Goal: Task Accomplishment & Management: Manage account settings

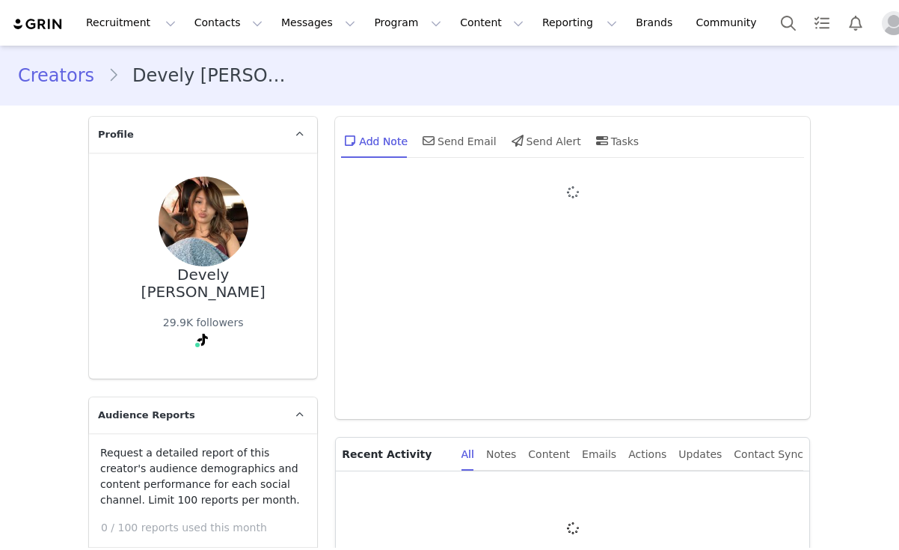
type input "+1 ([GEOGRAPHIC_DATA])"
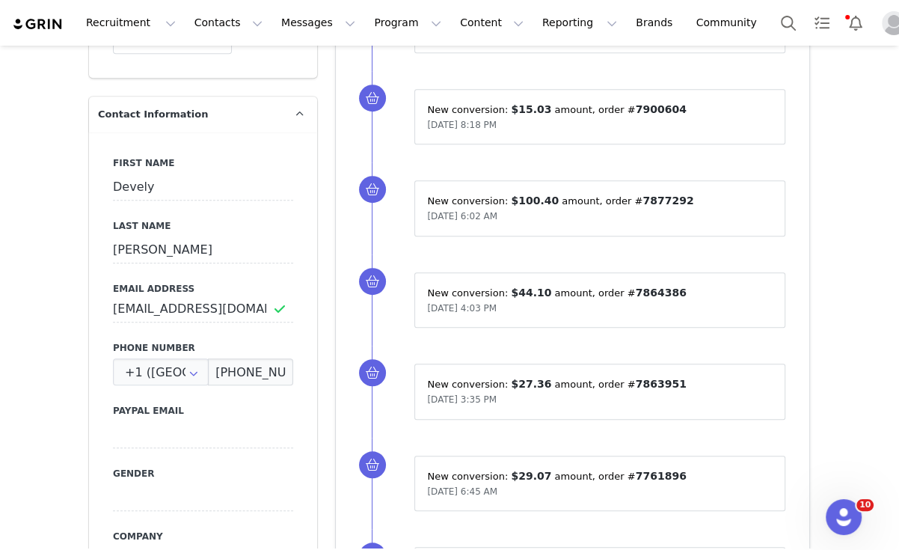
scroll to position [682, 0]
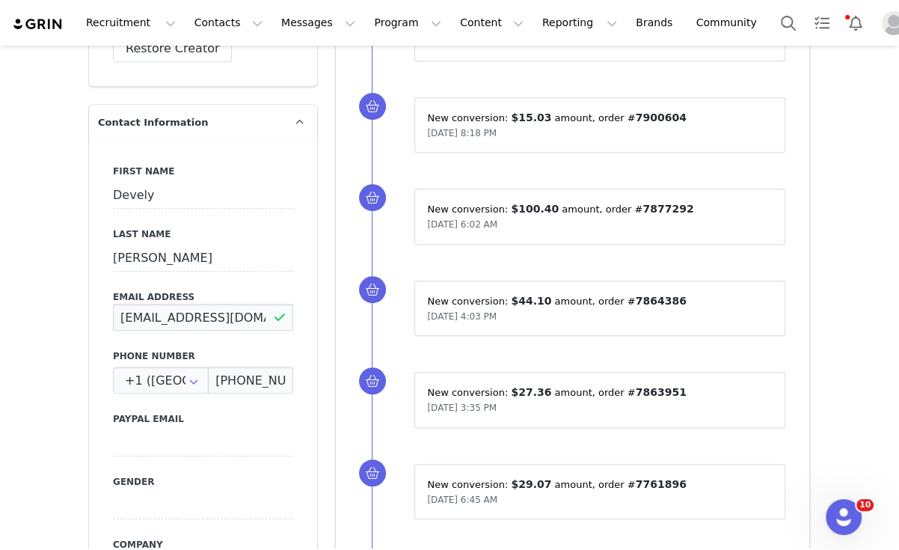
click at [191, 304] on input "develybarrera00@gmail.com" at bounding box center [203, 317] width 180 height 27
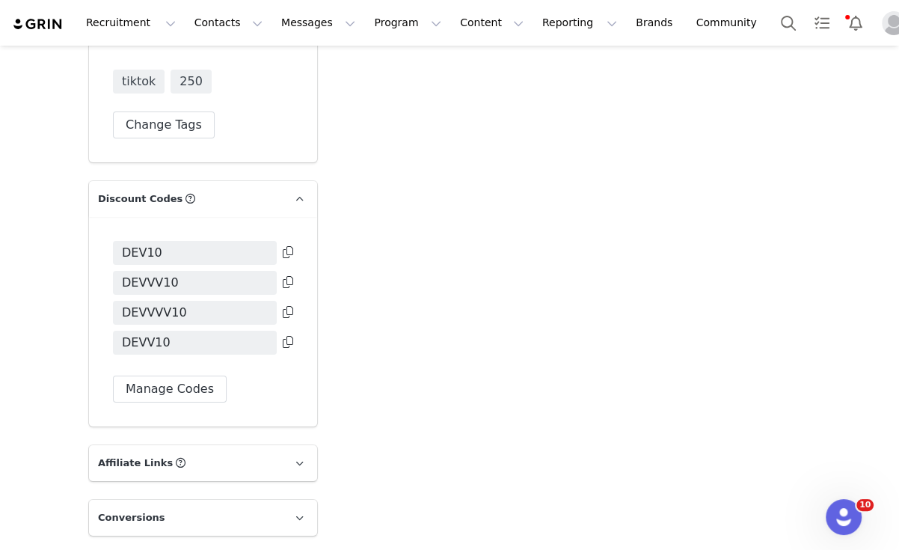
scroll to position [3135, 0]
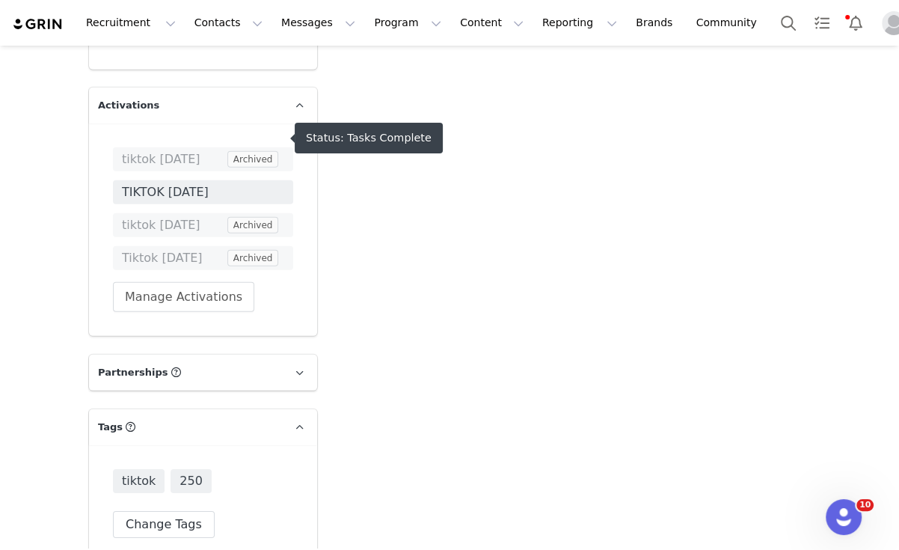
click at [197, 183] on span "TIKTOK MAY2025" at bounding box center [203, 192] width 162 height 18
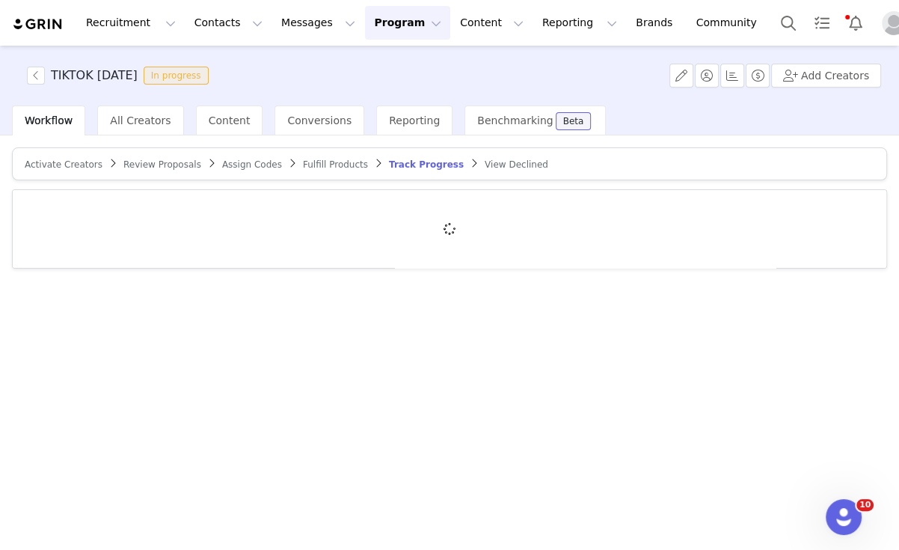
click at [228, 198] on div at bounding box center [449, 229] width 873 height 78
click at [227, 210] on div at bounding box center [449, 229] width 873 height 78
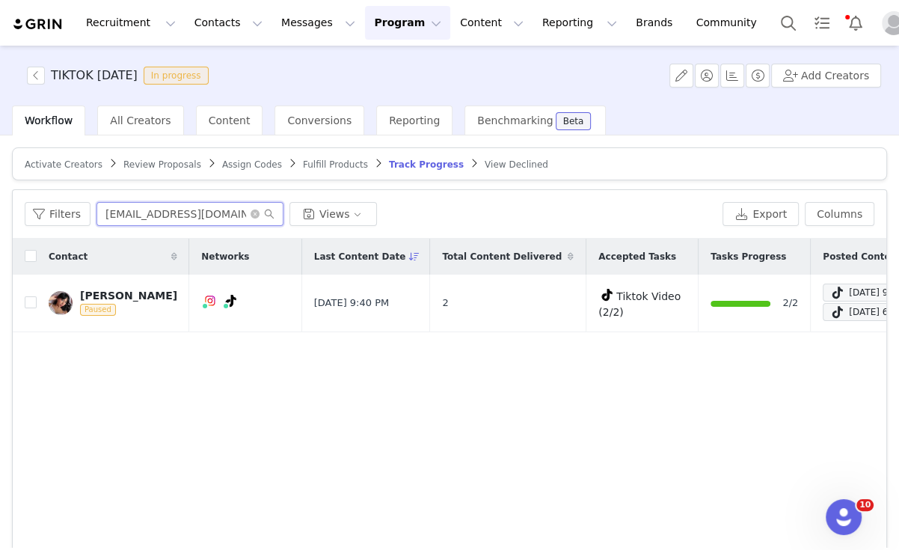
click at [232, 208] on input "lexisabelbernal@gmail.com" at bounding box center [189, 214] width 187 height 24
paste input "develybarrera00"
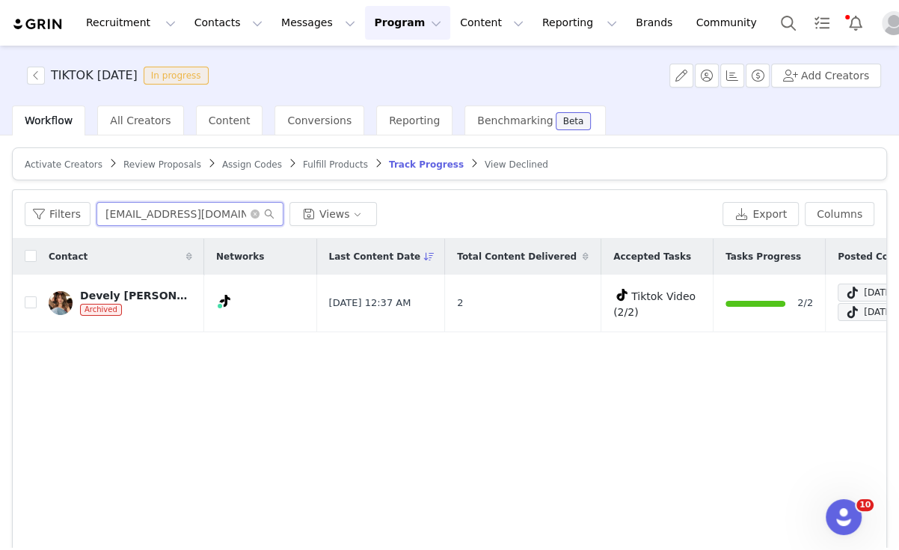
type input "develybarrera00@gmail.com"
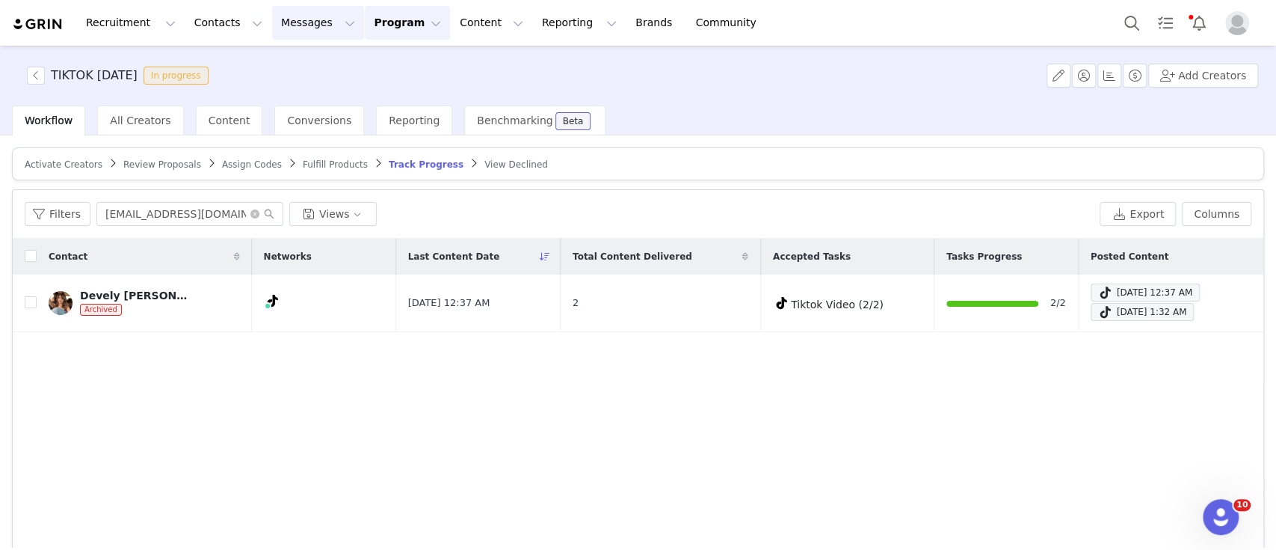
click at [295, 22] on button "Messages Messages" at bounding box center [318, 23] width 92 height 34
click at [289, 95] on div "Inbox" at bounding box center [306, 94] width 100 height 16
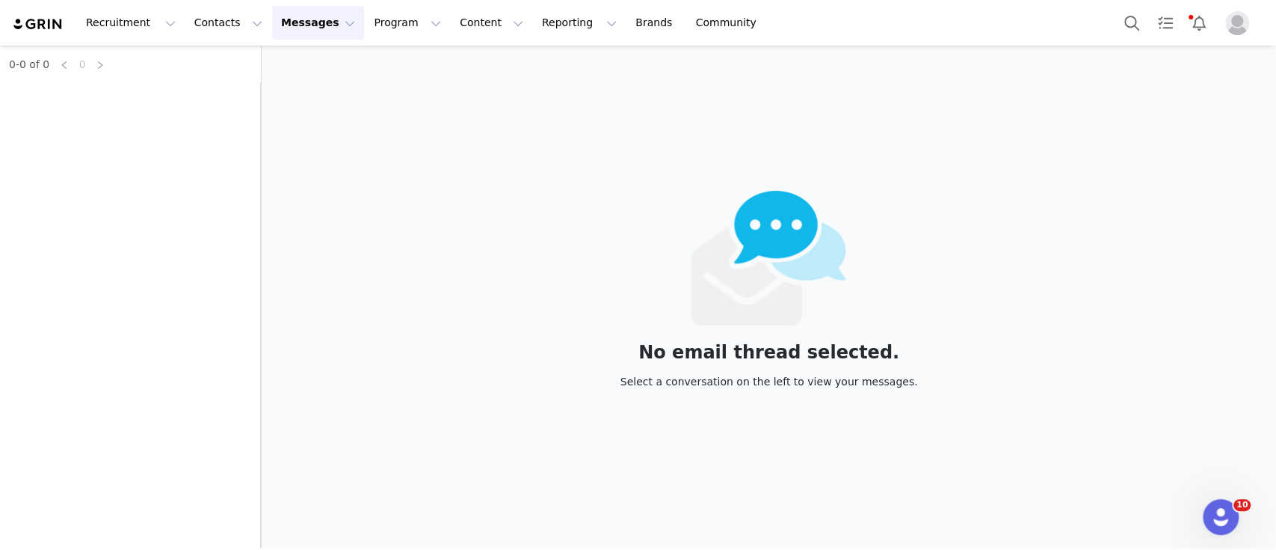
click at [167, 108] on div "0-0 of 0 0" at bounding box center [130, 297] width 261 height 502
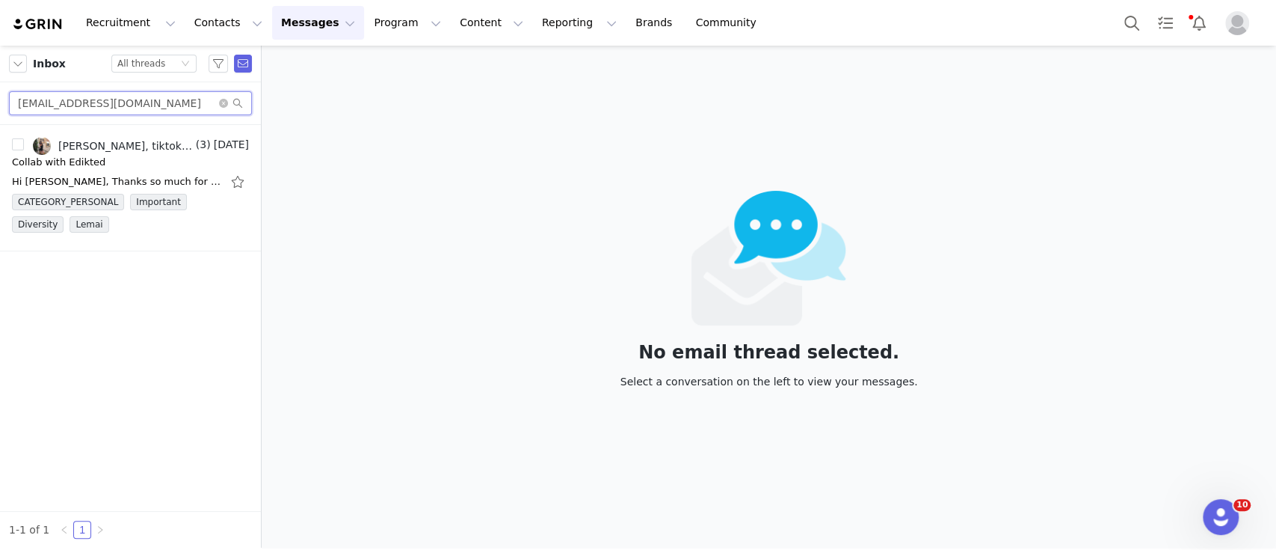
click at [0, 94] on div "iirenesylee@gmail.com" at bounding box center [130, 103] width 261 height 43
paste input "eemmawahyu"
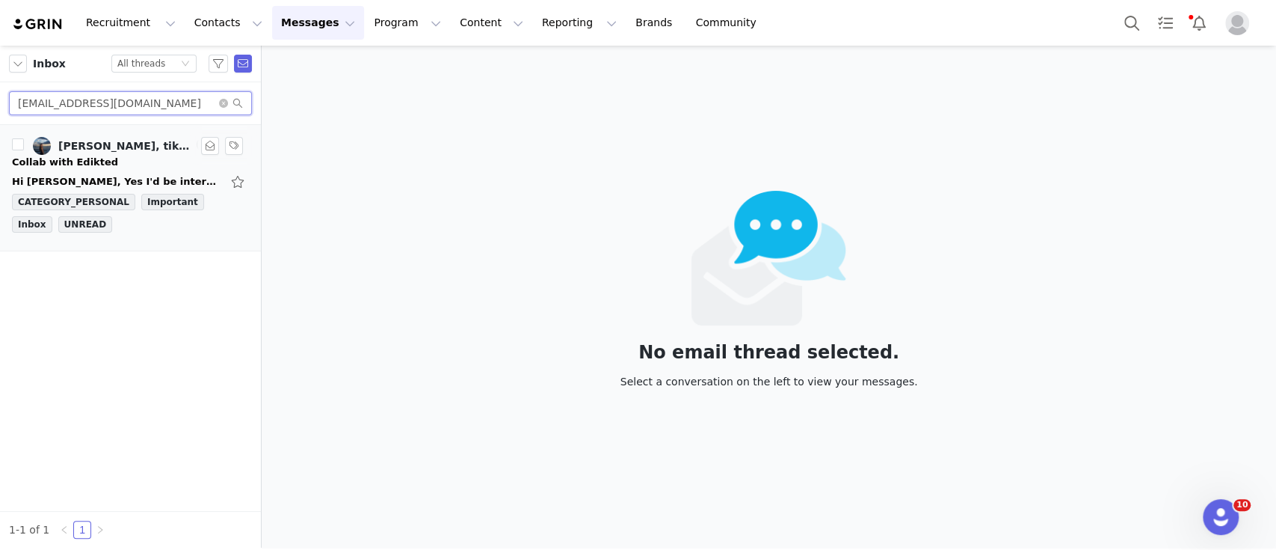
type input "eemmawahyu@gmail.com"
click at [96, 161] on div "Collab with Edikted" at bounding box center [65, 162] width 106 height 15
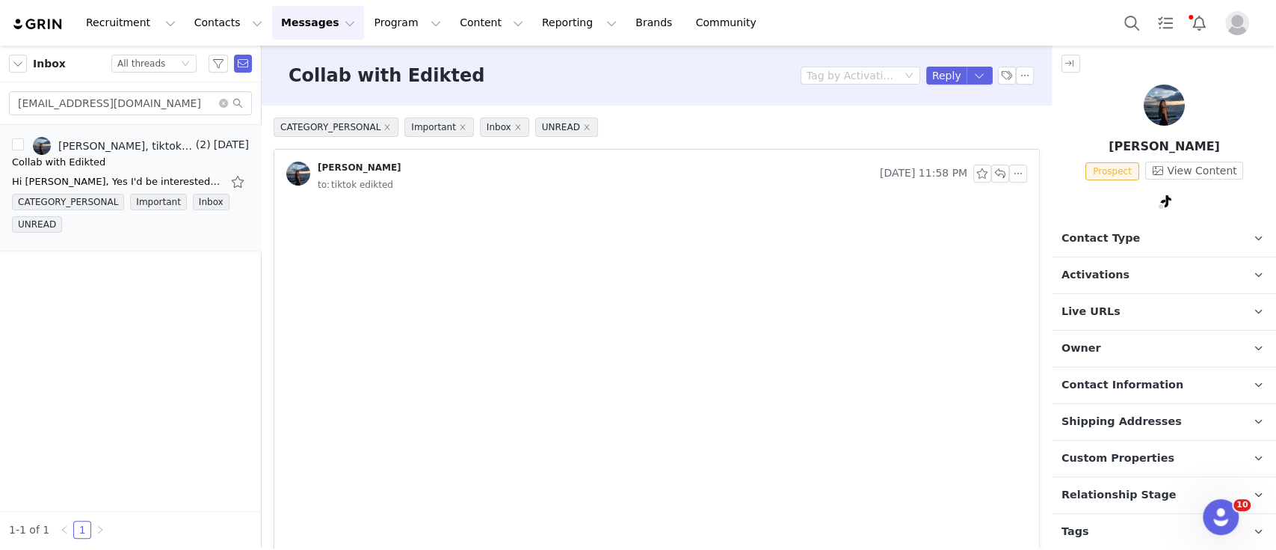
click at [898, 228] on p "Contact Type Contact type can be Creator, Prospect, Application, or Manager." at bounding box center [1147, 239] width 188 height 36
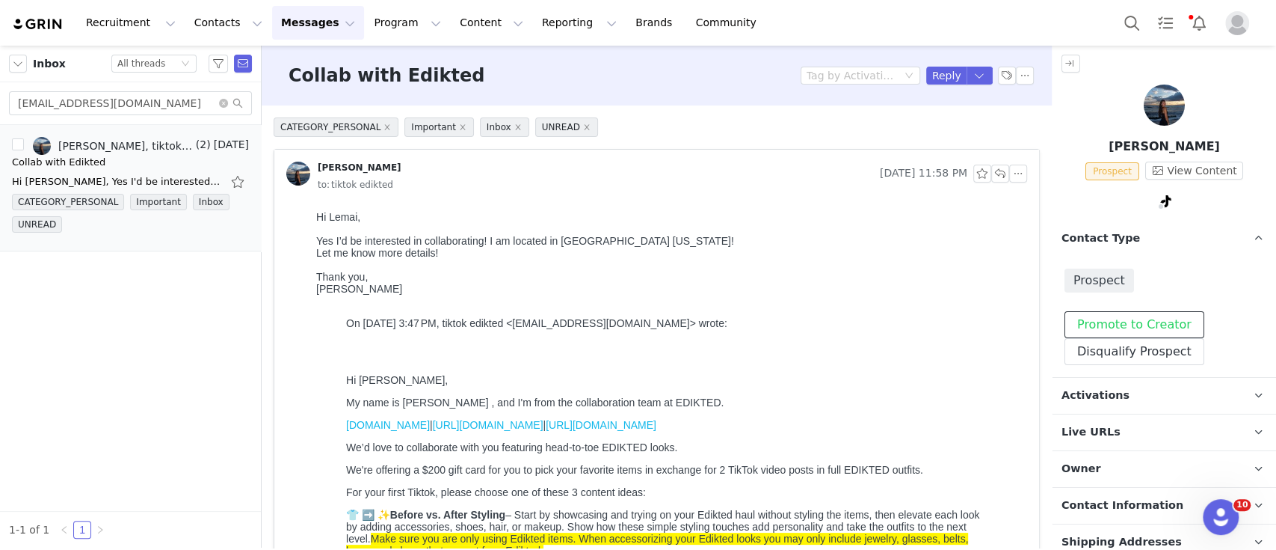
click at [898, 315] on button "Promote to Creator" at bounding box center [1135, 324] width 140 height 27
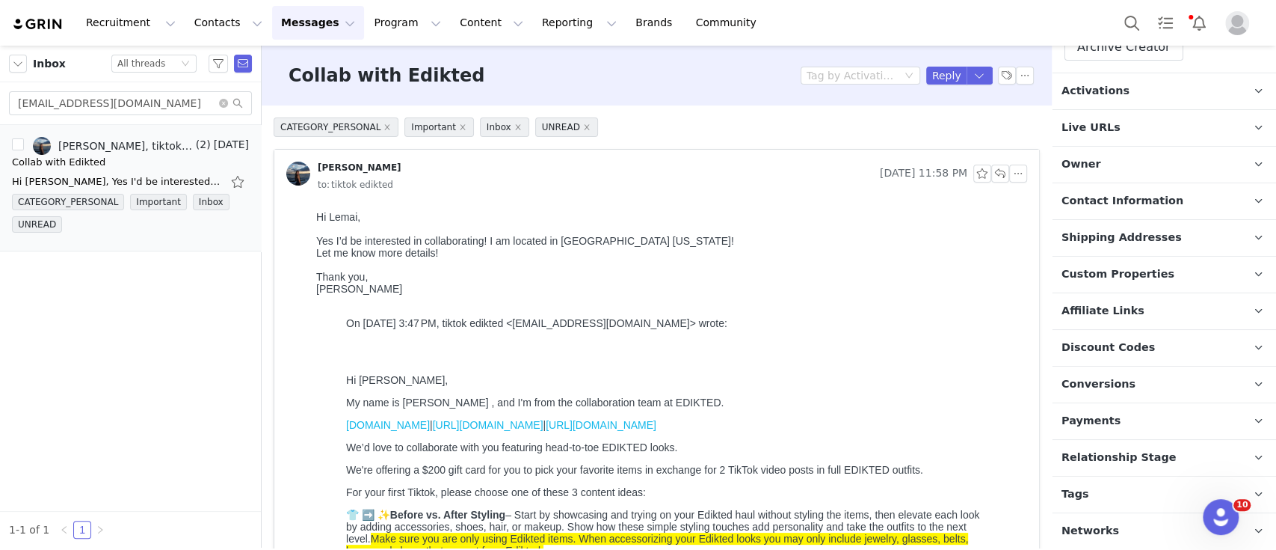
click at [898, 86] on span "Activations" at bounding box center [1096, 91] width 68 height 16
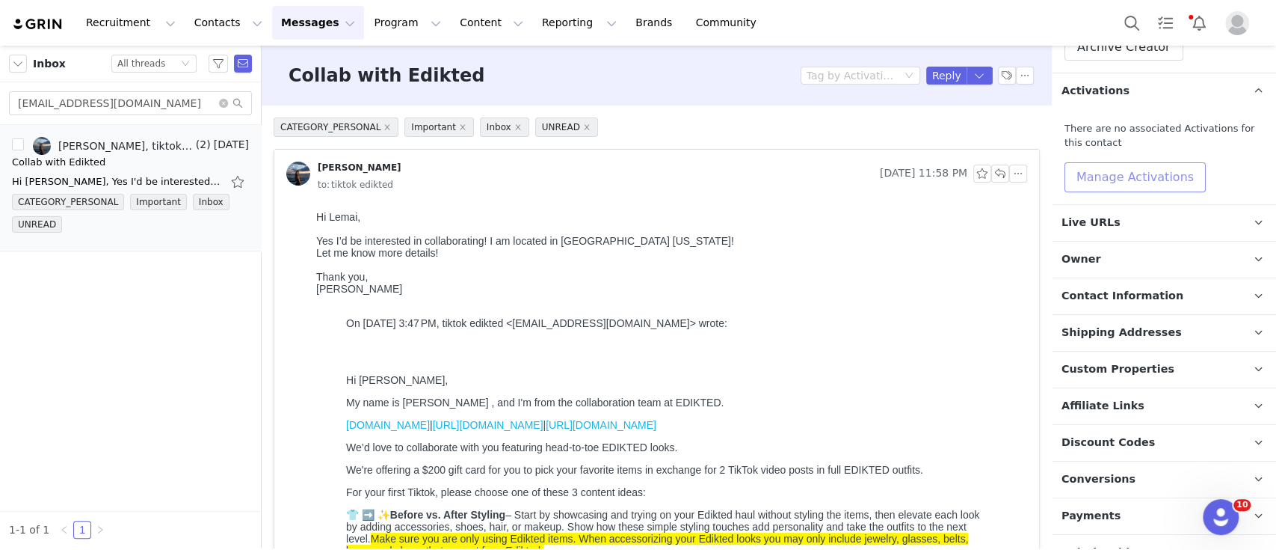
click at [898, 172] on button "Manage Activations" at bounding box center [1135, 177] width 141 height 30
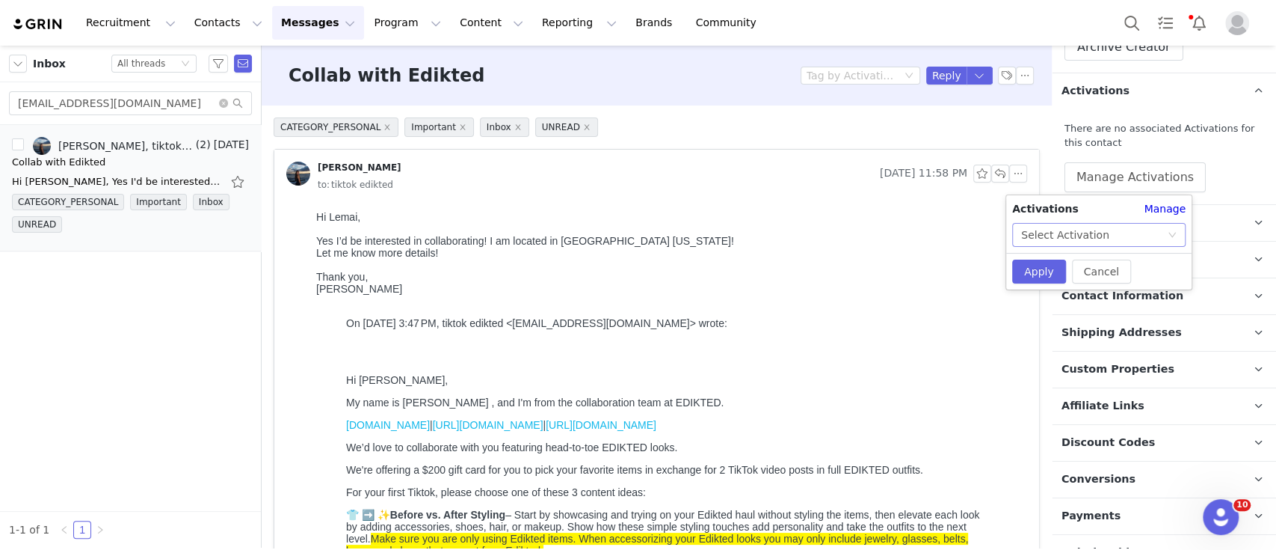
click at [898, 233] on div "Select Activation" at bounding box center [1094, 235] width 146 height 22
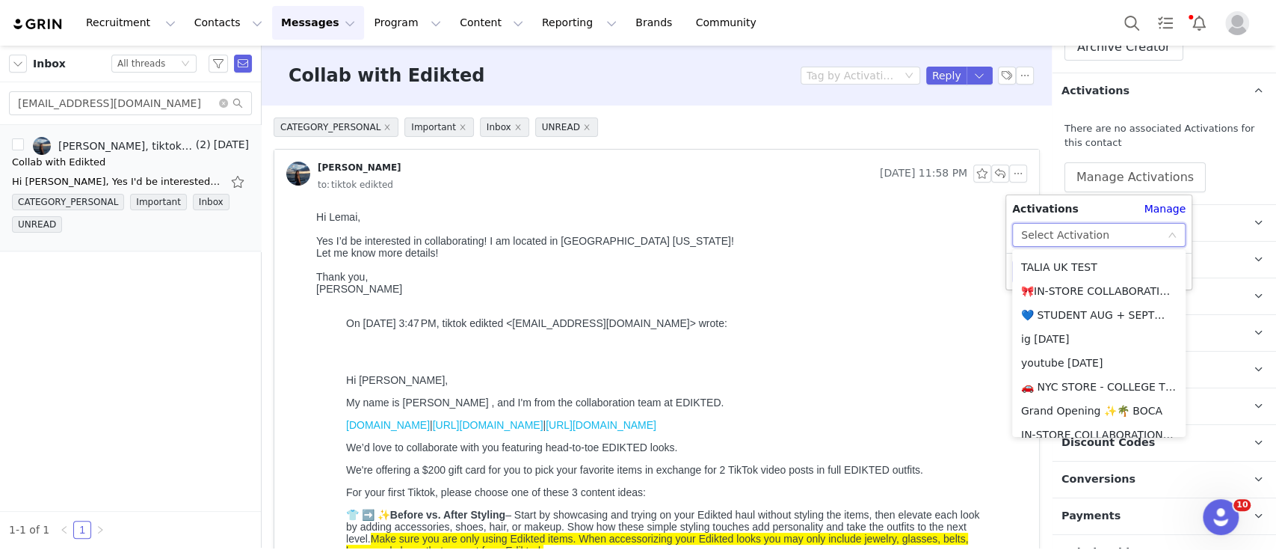
scroll to position [399, 0]
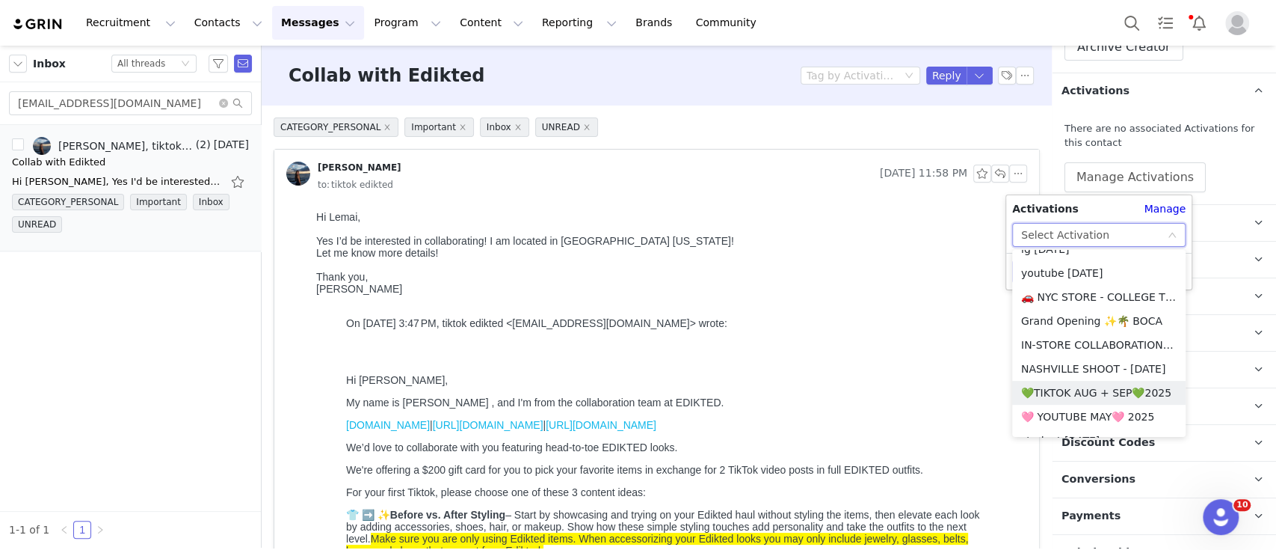
click at [898, 393] on li "💚TIKTOK AUG + SEP💚2025" at bounding box center [1098, 393] width 173 height 24
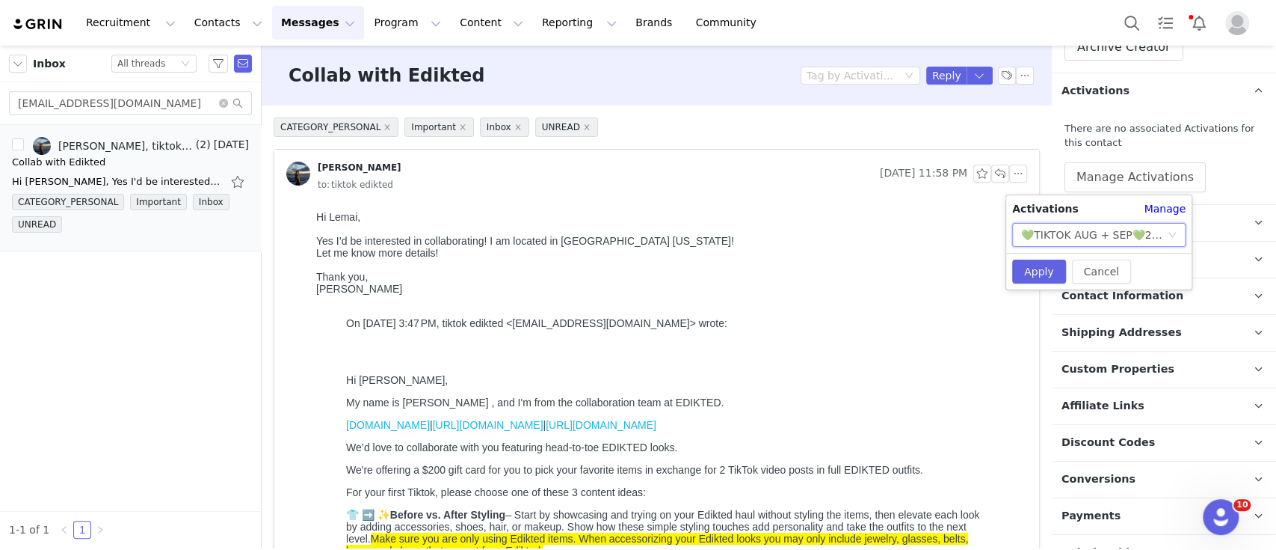
click at [898, 257] on div "Cancel Apply" at bounding box center [1098, 271] width 185 height 37
click at [898, 272] on button "Apply" at bounding box center [1039, 271] width 54 height 24
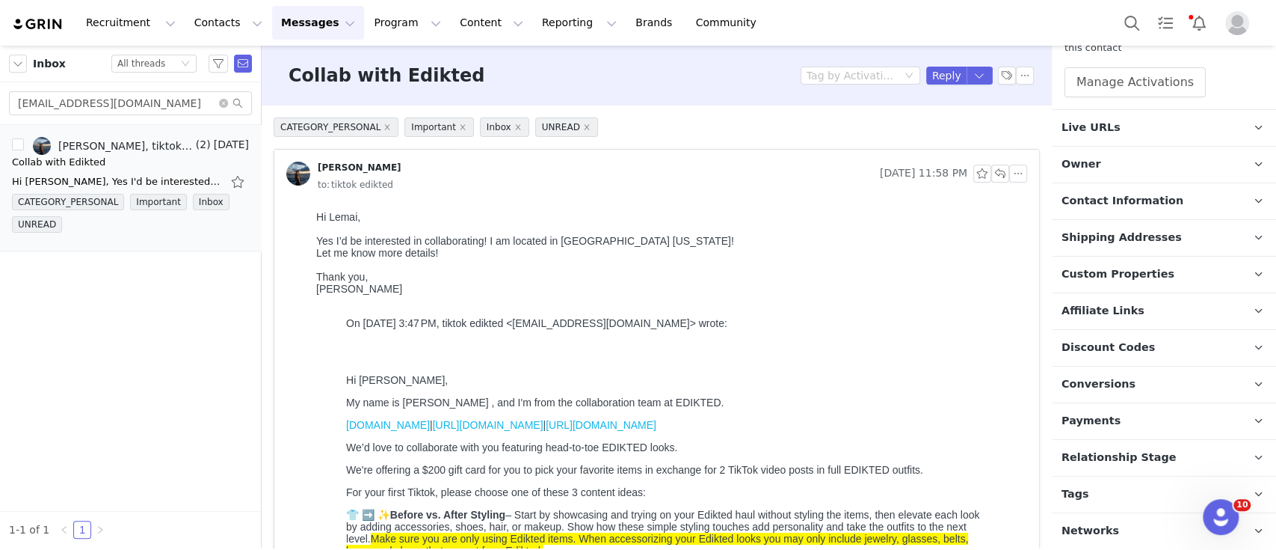
click at [898, 433] on p "Payments" at bounding box center [1147, 421] width 188 height 36
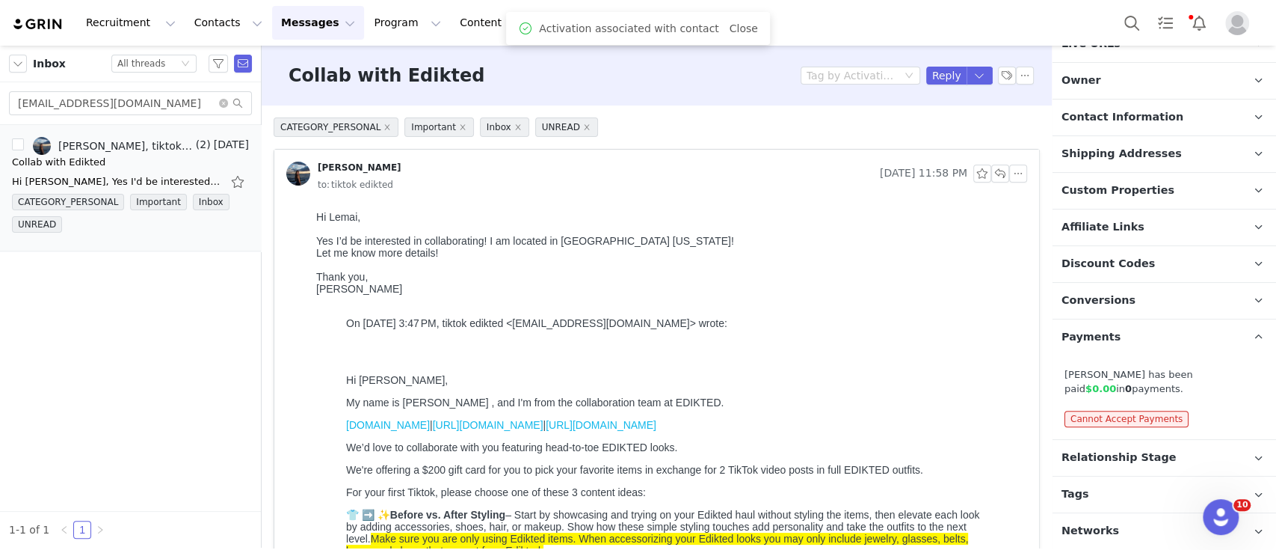
drag, startPoint x: 1131, startPoint y: 459, endPoint x: 1124, endPoint y: 442, distance: 18.5
click at [898, 458] on span "Relationship Stage" at bounding box center [1119, 457] width 115 height 16
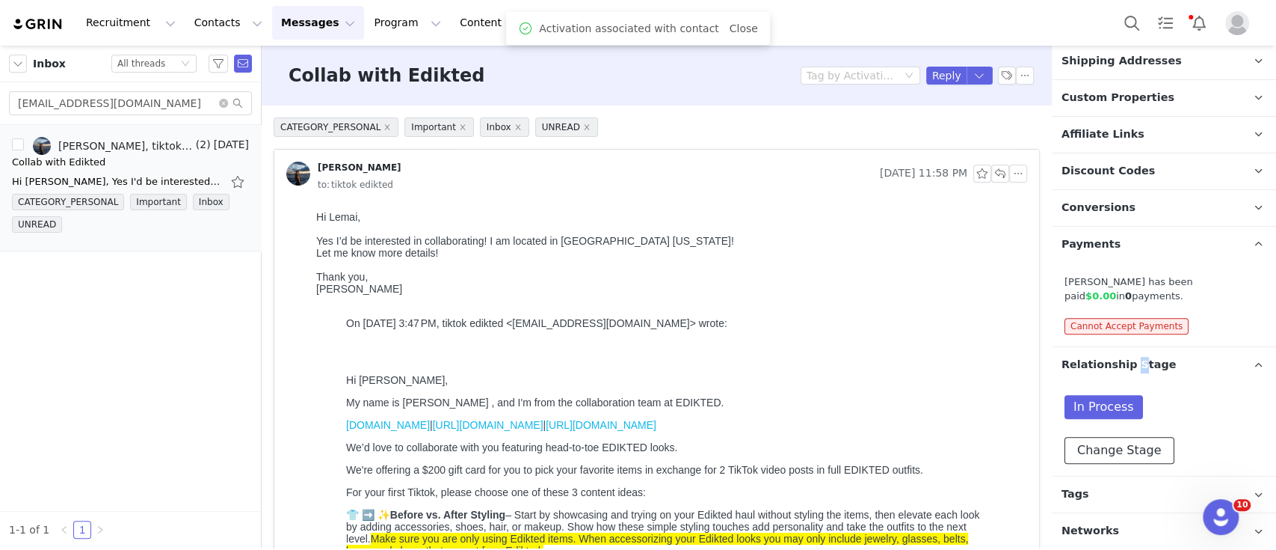
drag, startPoint x: 1133, startPoint y: 454, endPoint x: 1130, endPoint y: 371, distance: 83.1
click at [898, 453] on button "Change Stage" at bounding box center [1120, 450] width 110 height 27
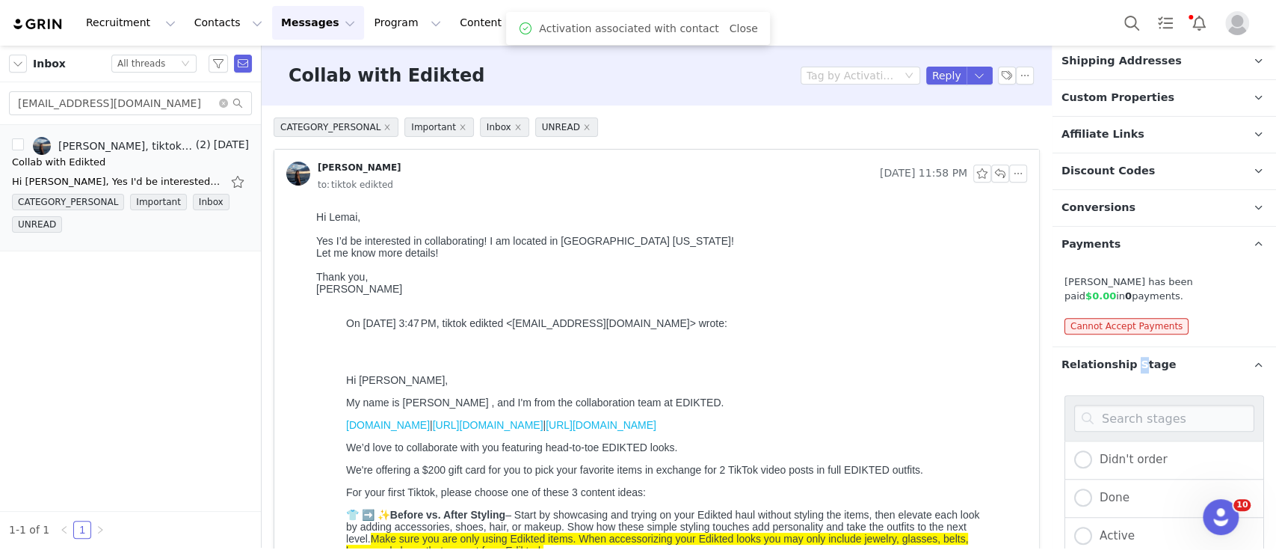
scroll to position [825, 0]
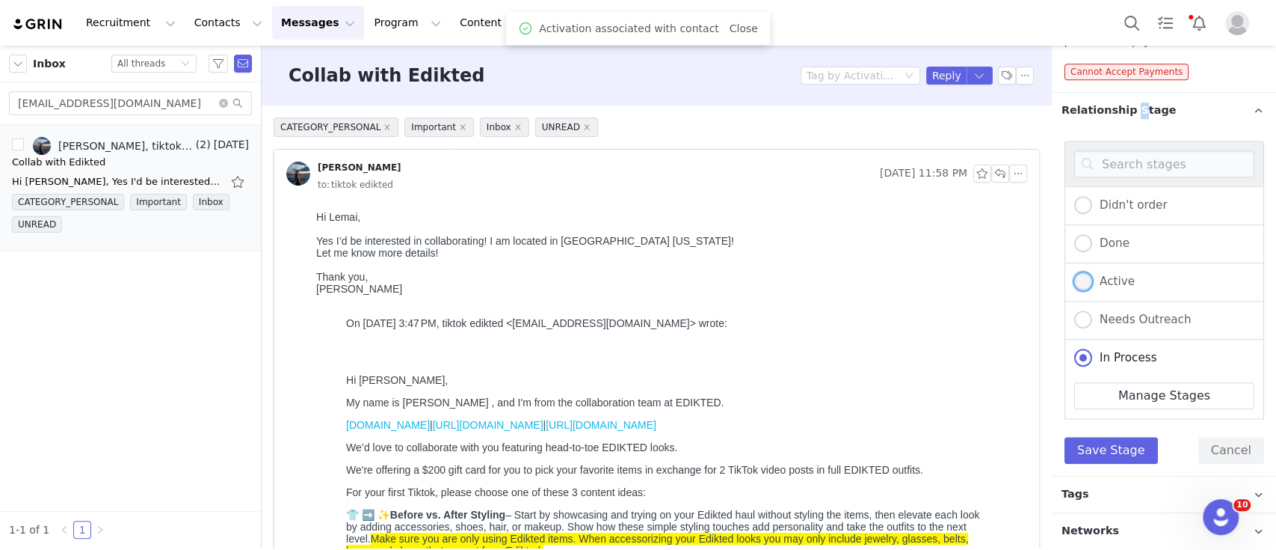
click at [898, 277] on span "Active" at bounding box center [1113, 280] width 43 height 13
click at [898, 277] on input "Active" at bounding box center [1083, 281] width 18 height 19
radio input "true"
radio input "false"
click at [898, 437] on button "Save Stage" at bounding box center [1111, 450] width 93 height 27
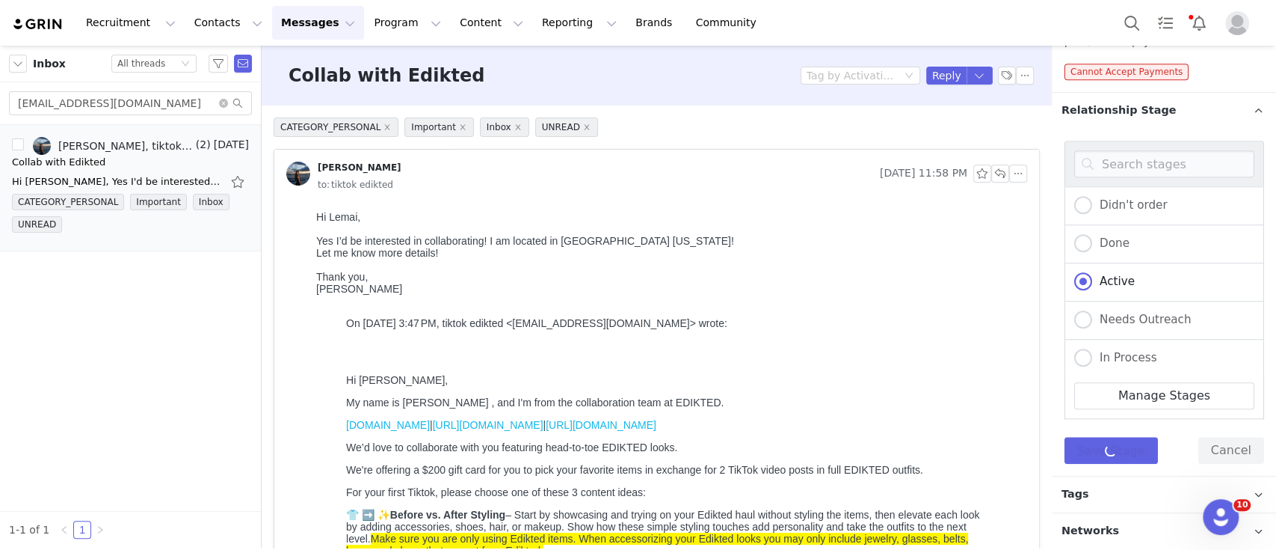
click at [898, 489] on p "Tags Keep track of your contacts by assigning them tags. You can then filter yo…" at bounding box center [1147, 494] width 188 height 36
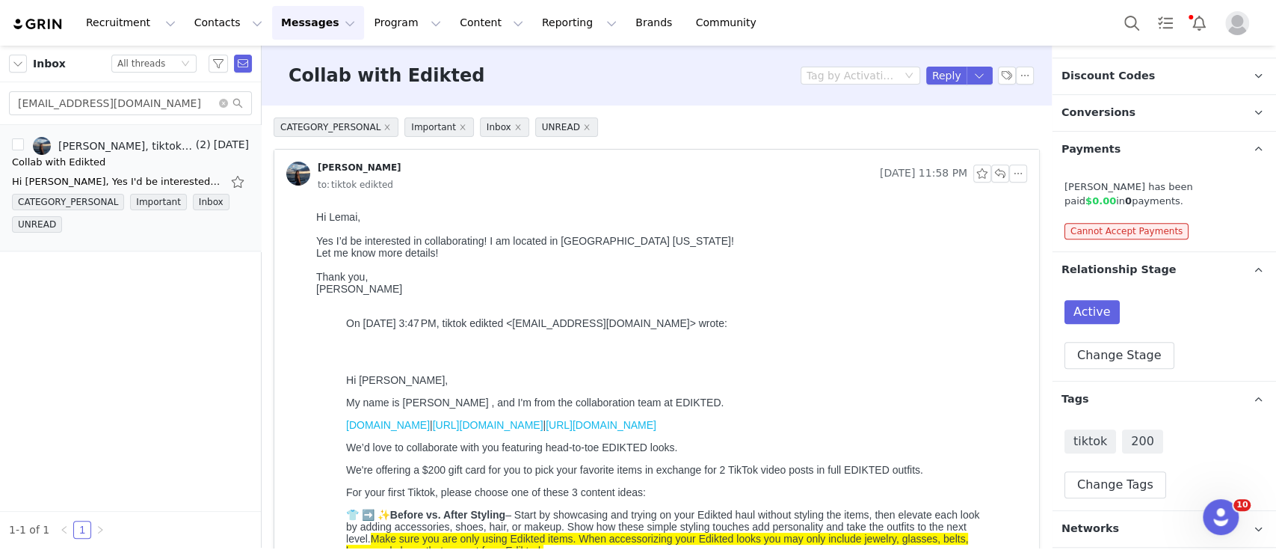
scroll to position [664, 0]
click at [898, 75] on button "Reply" at bounding box center [946, 76] width 41 height 18
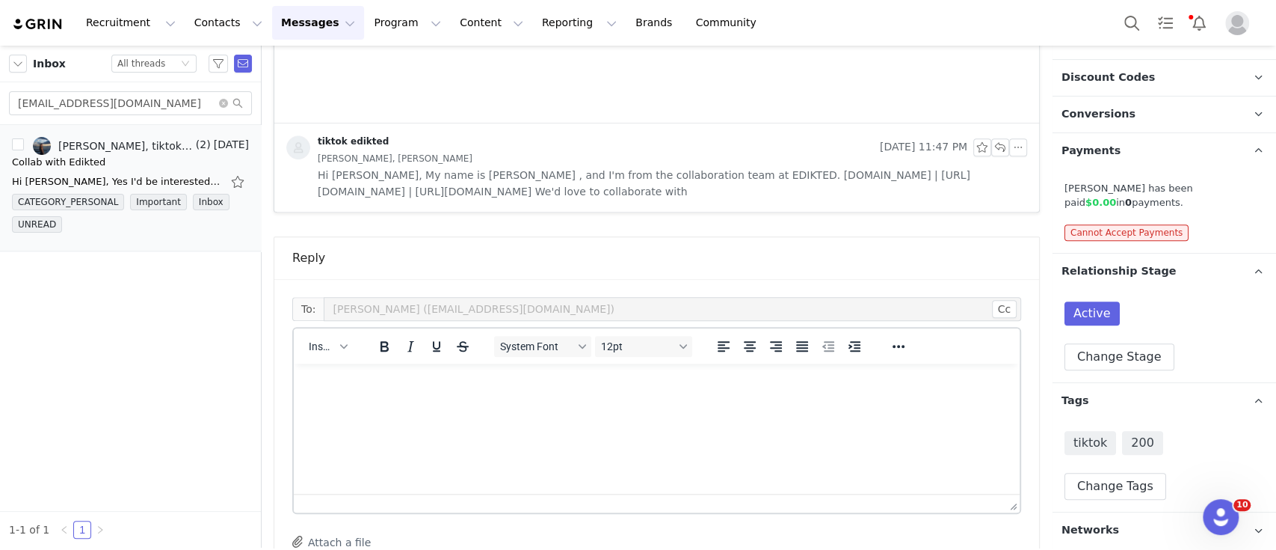
scroll to position [1044, 0]
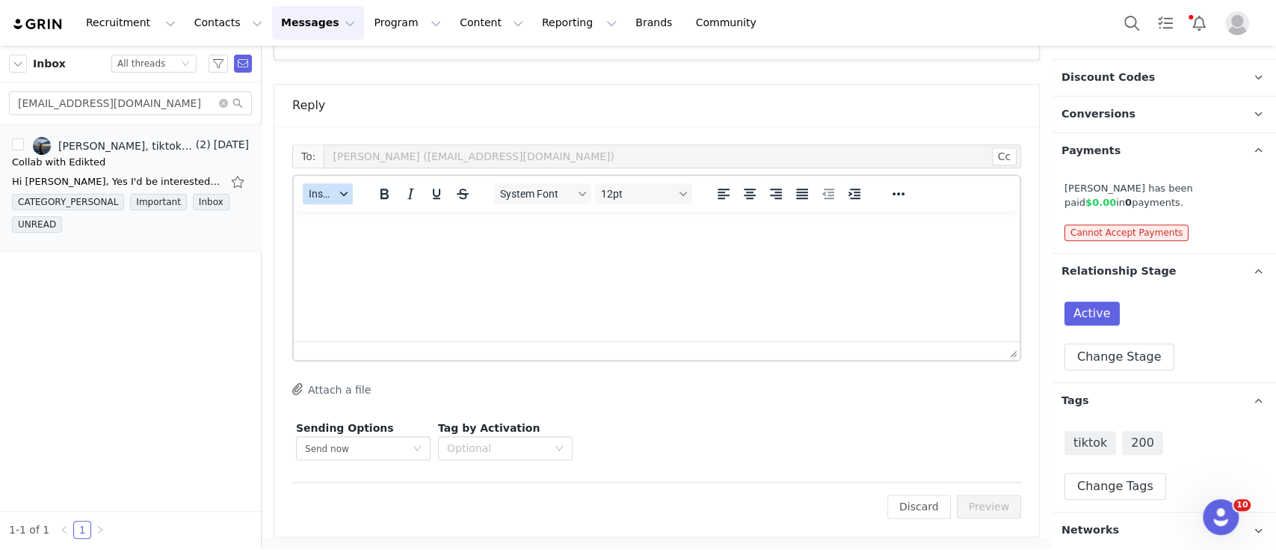
click at [346, 192] on icon "button" at bounding box center [343, 193] width 7 height 7
click at [366, 217] on div "Insert Template" at bounding box center [383, 218] width 135 height 18
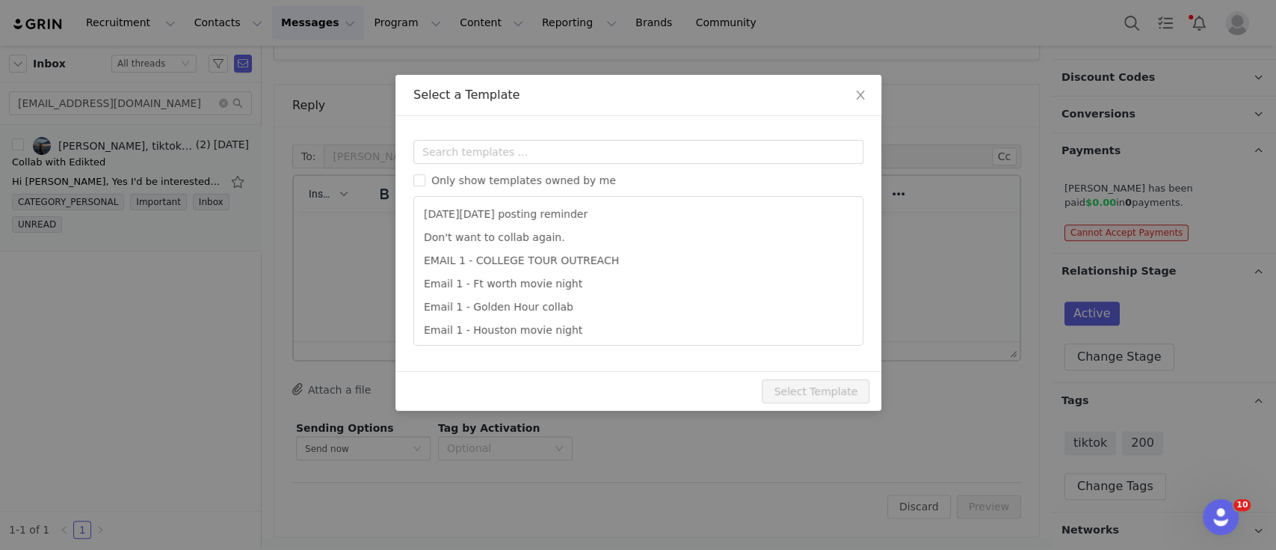
scroll to position [0, 0]
click at [513, 144] on input "text" at bounding box center [638, 152] width 450 height 24
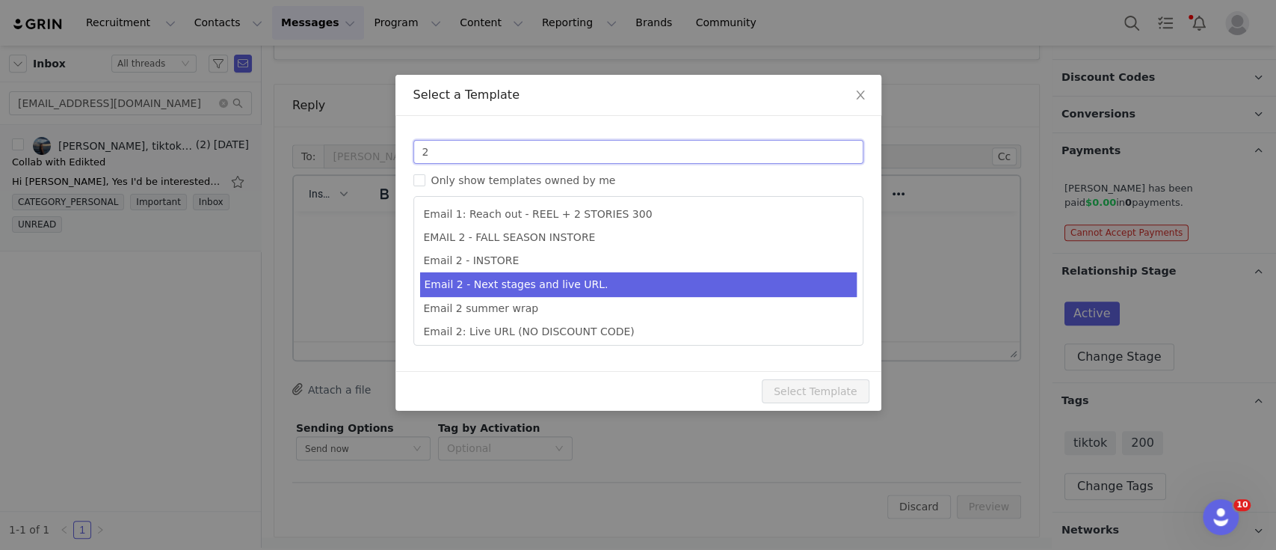
type input "2"
type input "Collab with Edikted"
click at [614, 278] on li "Email 2 - Next stages and live URL." at bounding box center [638, 284] width 437 height 25
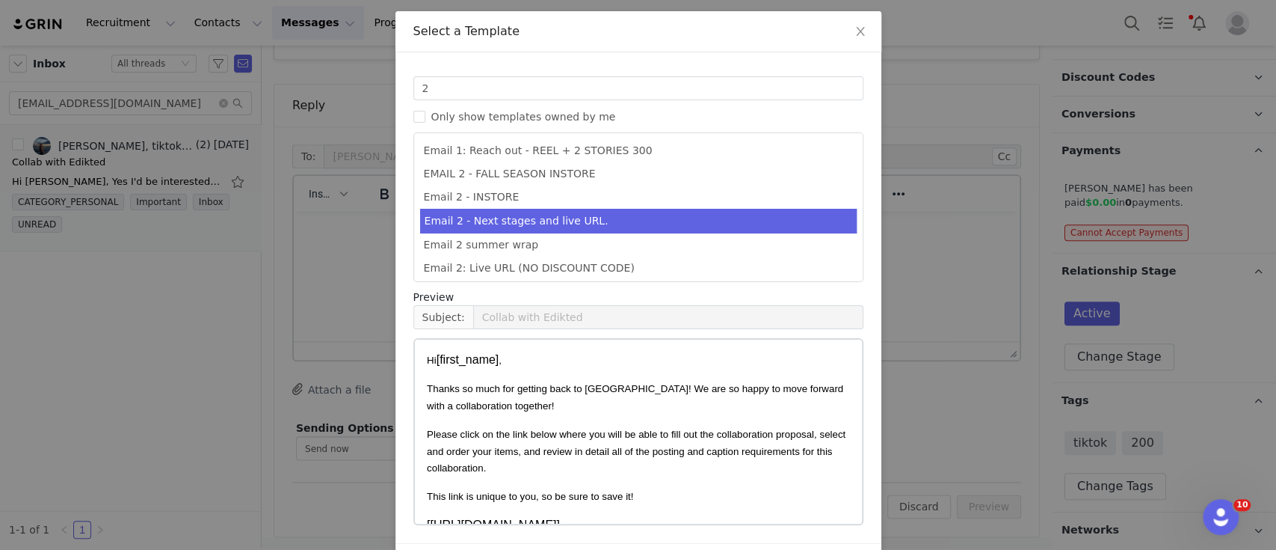
scroll to position [114, 0]
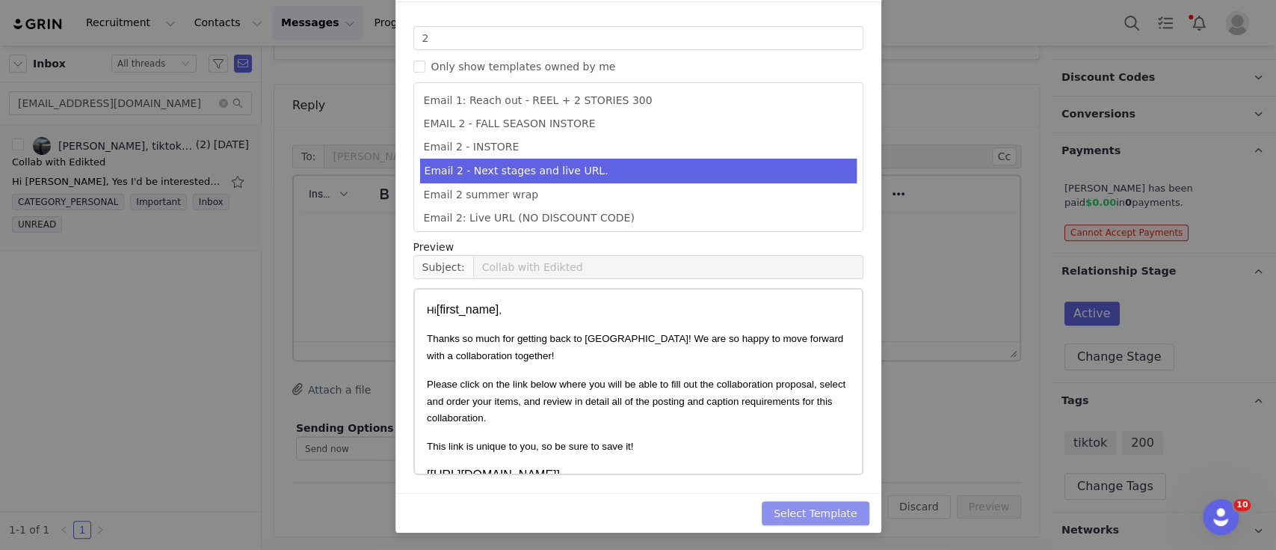
click at [825, 511] on button "Select Template" at bounding box center [816, 513] width 108 height 24
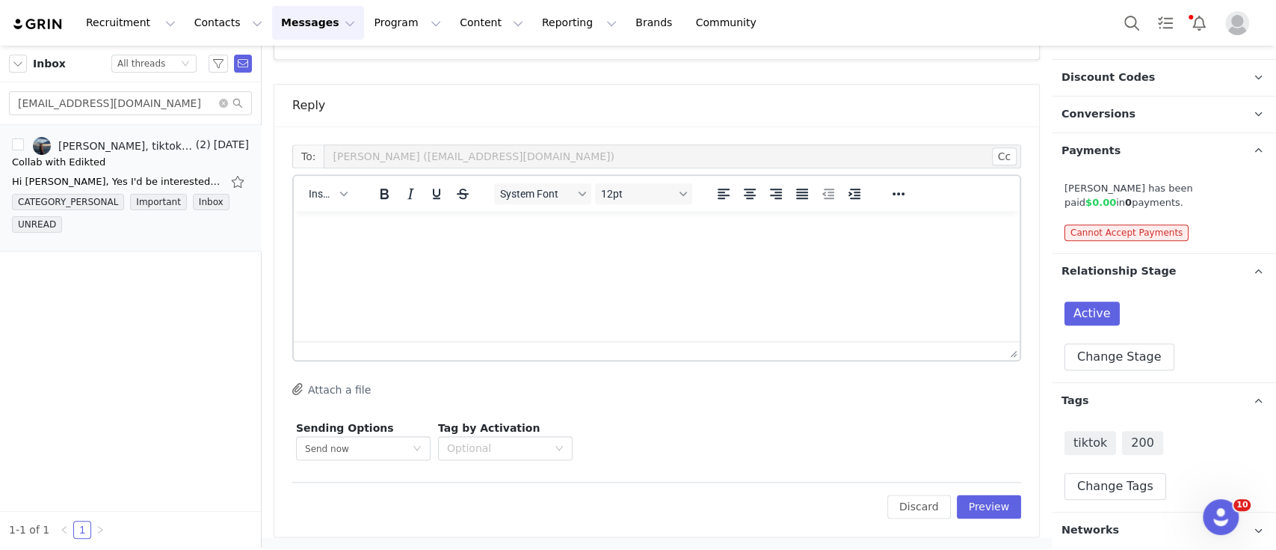
scroll to position [0, 0]
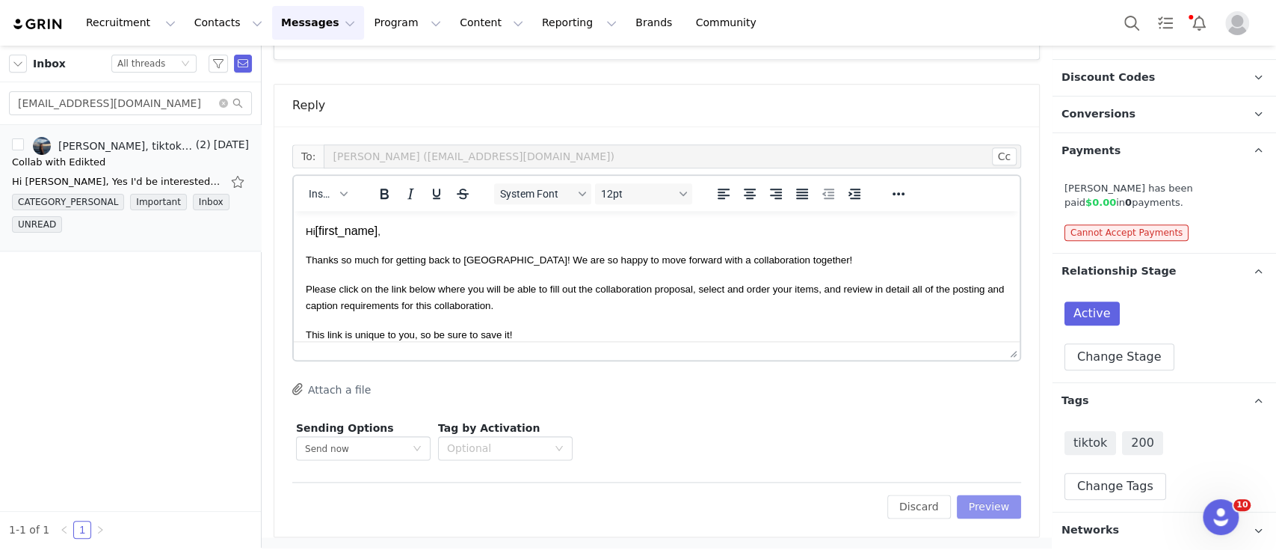
click at [898, 514] on button "Preview" at bounding box center [989, 506] width 65 height 24
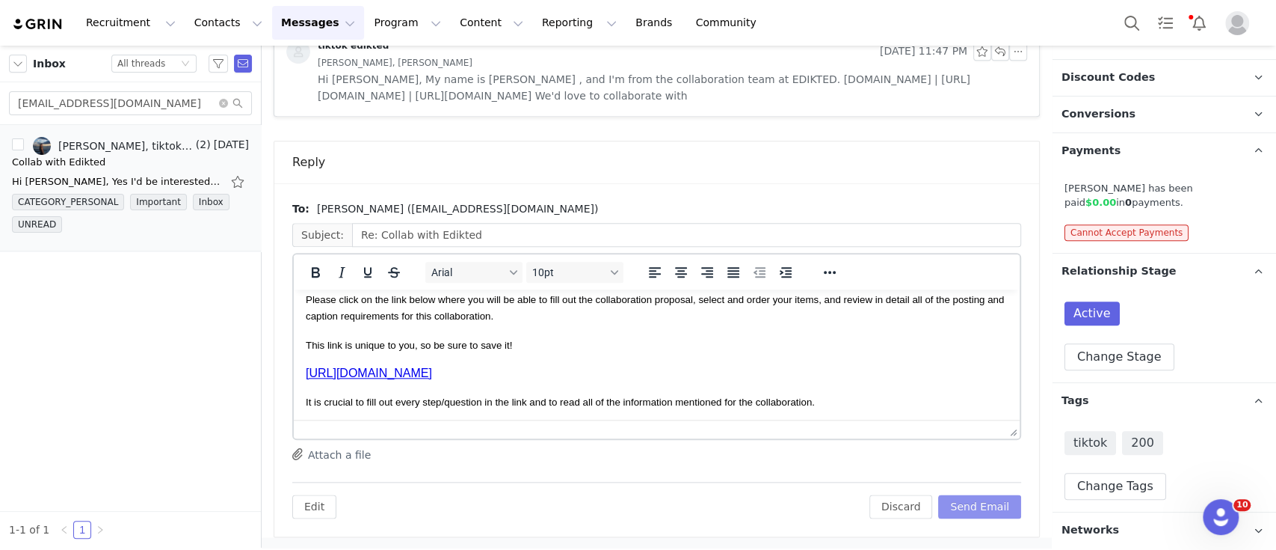
scroll to position [99, 0]
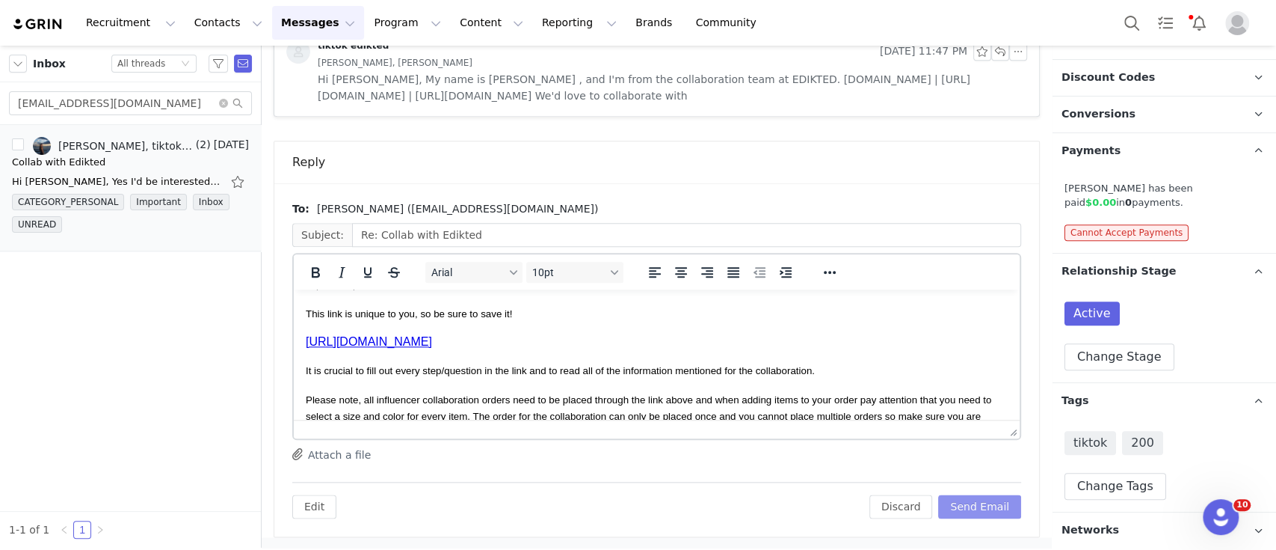
click at [898, 501] on button "Send Email" at bounding box center [979, 506] width 83 height 24
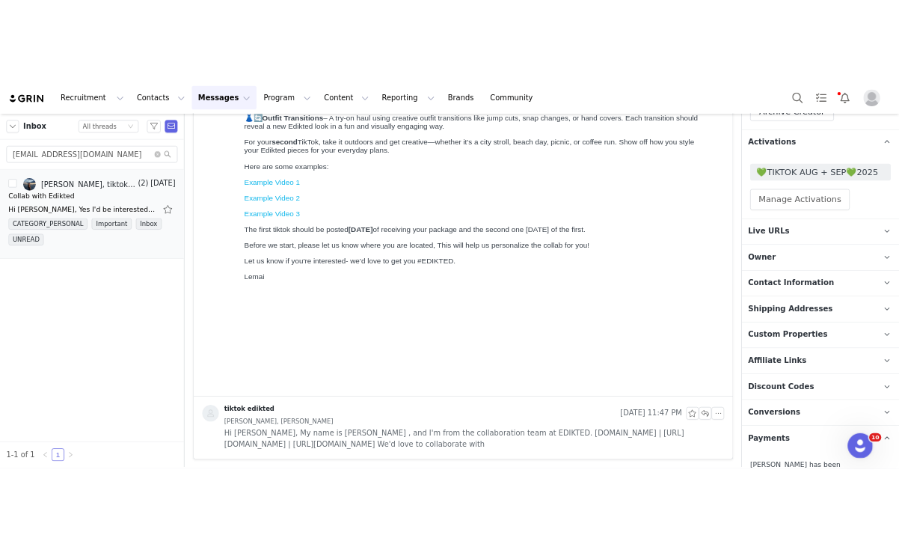
scroll to position [165, 0]
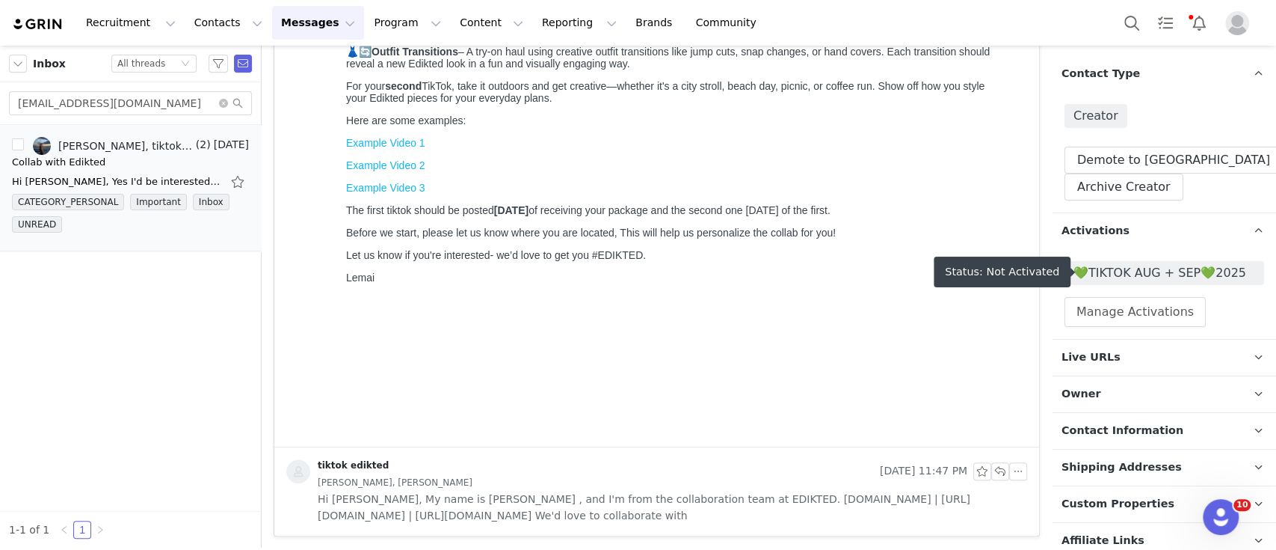
click at [898, 269] on span "💚TIKTOK AUG + SEP💚2025" at bounding box center [1165, 273] width 182 height 18
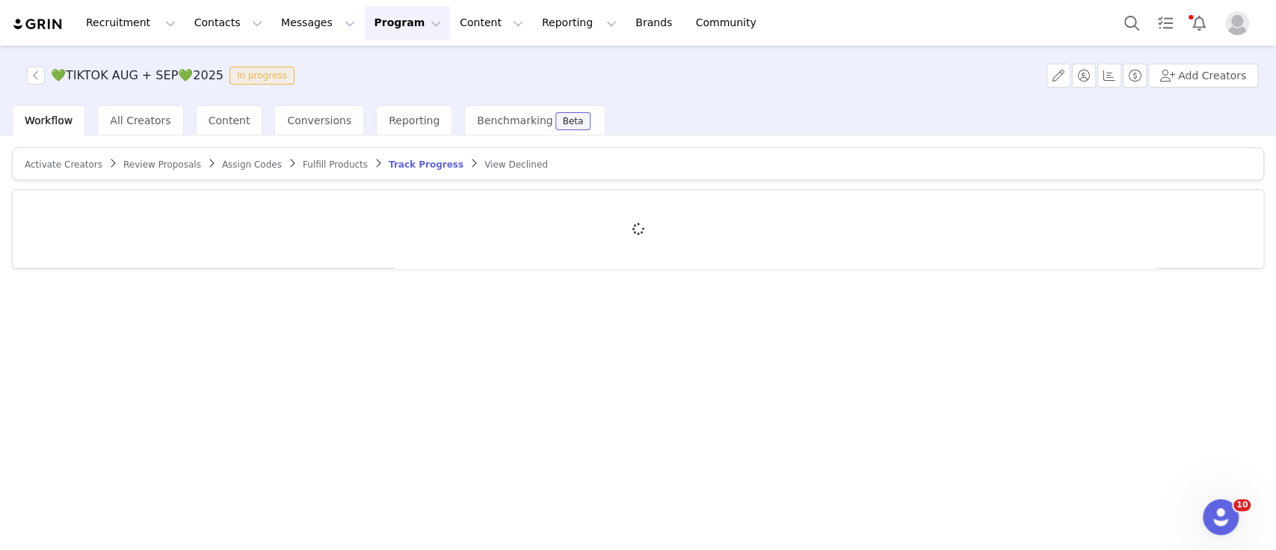
click at [90, 159] on span "Activate Creators" at bounding box center [64, 164] width 78 height 10
click at [126, 209] on div at bounding box center [638, 229] width 1251 height 78
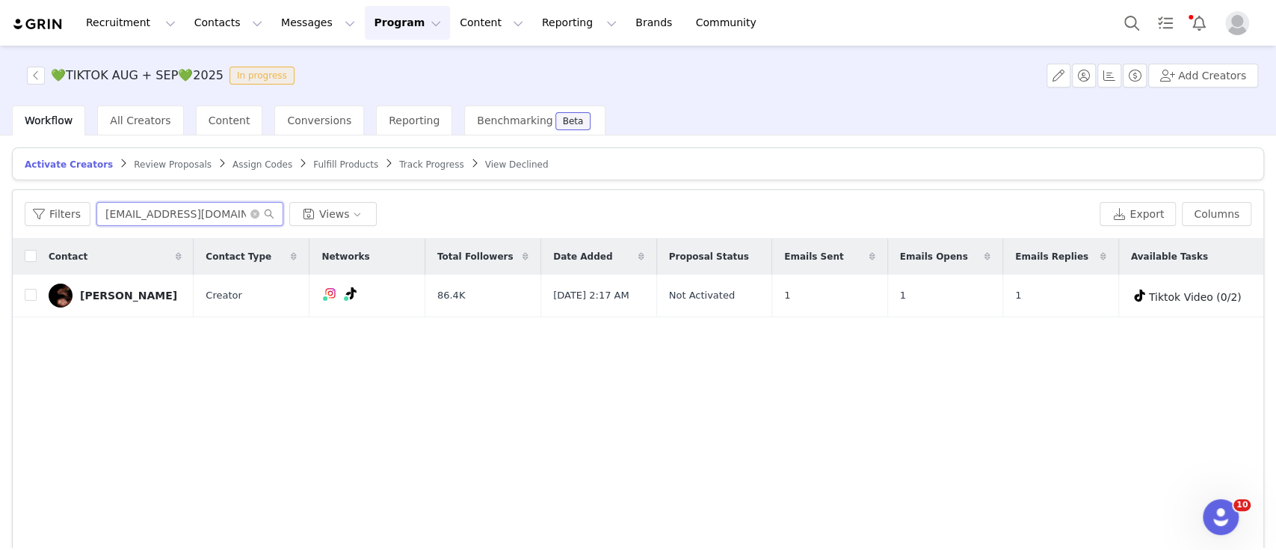
click at [126, 209] on input "elleoedwards@gmail.com" at bounding box center [189, 214] width 187 height 24
paste input "emmawahyu"
type input "eemmawahyu@gmail.com"
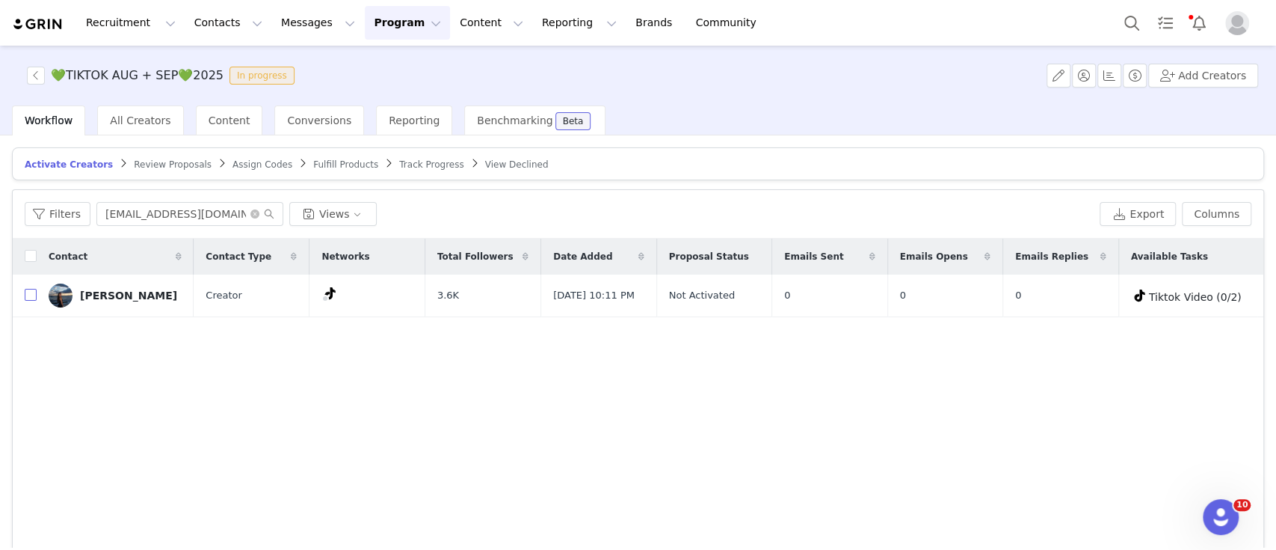
drag, startPoint x: 28, startPoint y: 295, endPoint x: 360, endPoint y: 294, distance: 332.7
click at [28, 295] on input "checkbox" at bounding box center [31, 295] width 12 height 12
checkbox input "true"
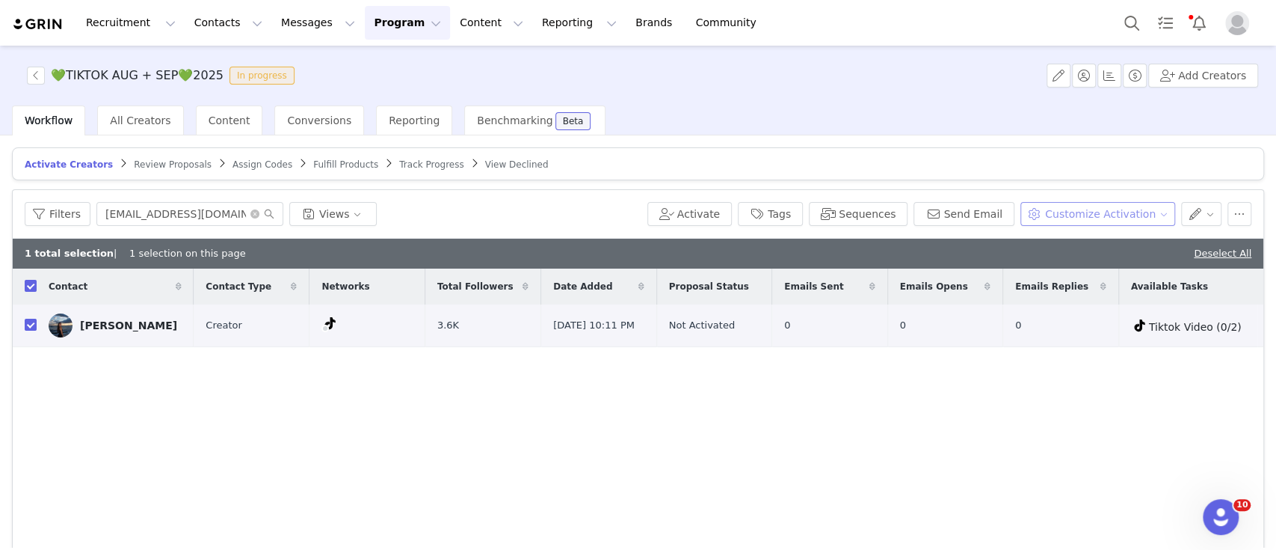
click at [898, 206] on button "Customize Activation" at bounding box center [1098, 214] width 155 height 24
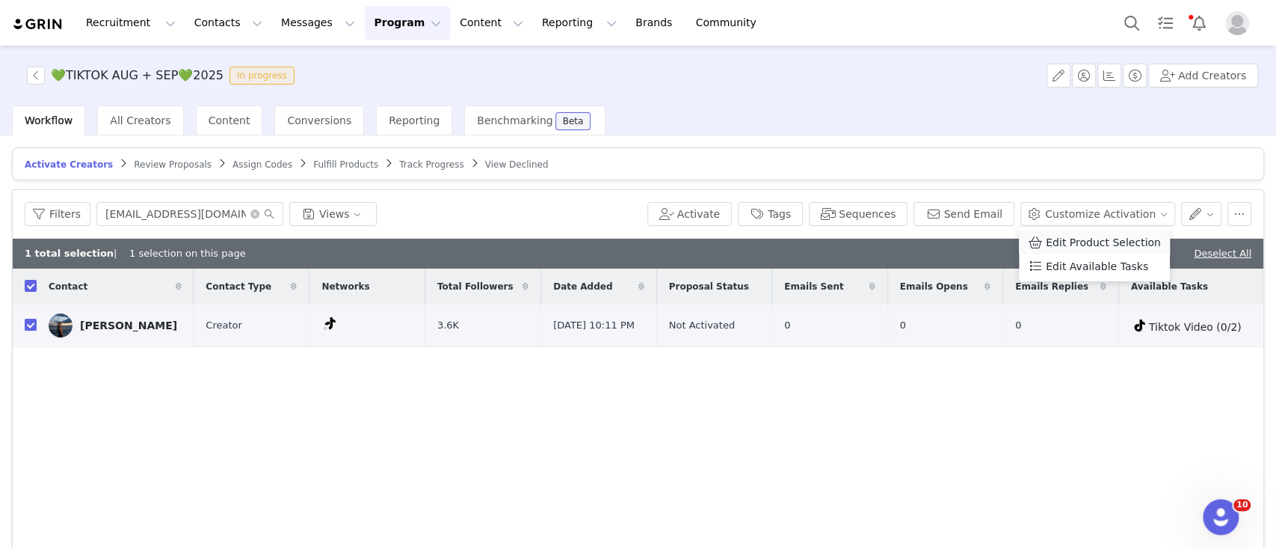
click at [898, 237] on span "Edit Product Selection" at bounding box center [1103, 242] width 115 height 16
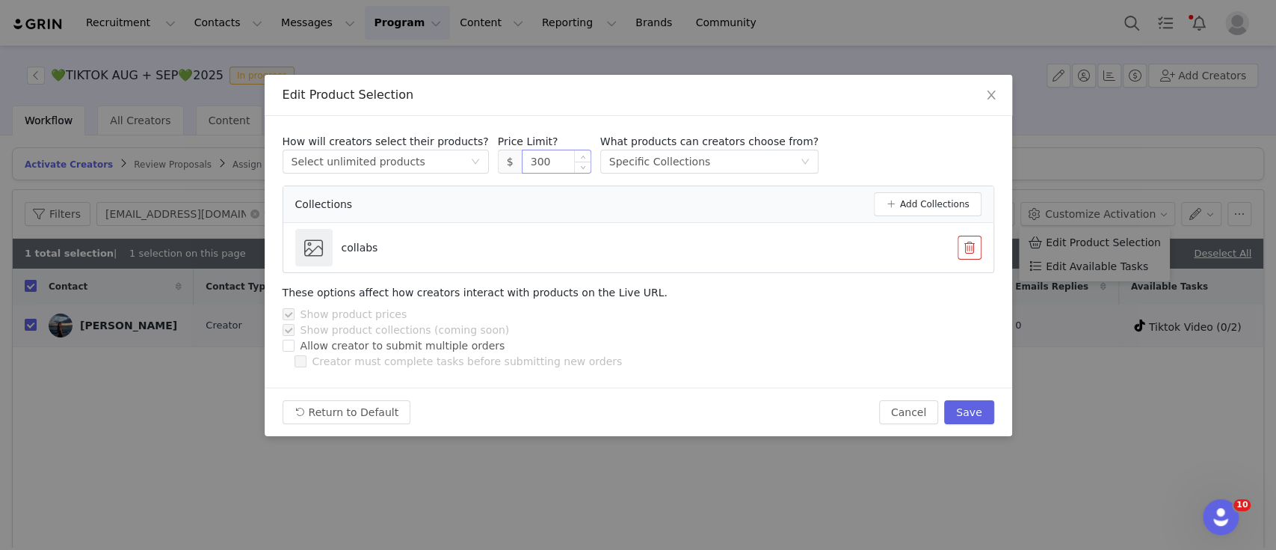
click at [523, 159] on input "300" at bounding box center [557, 161] width 68 height 22
click at [898, 416] on button "Save" at bounding box center [968, 412] width 49 height 24
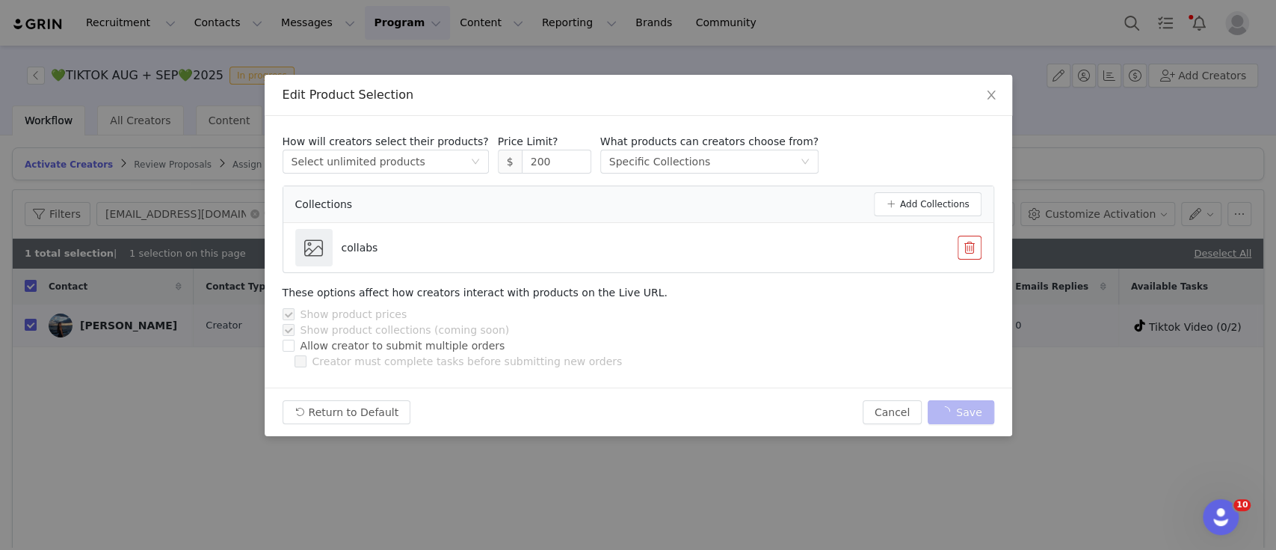
type input "300"
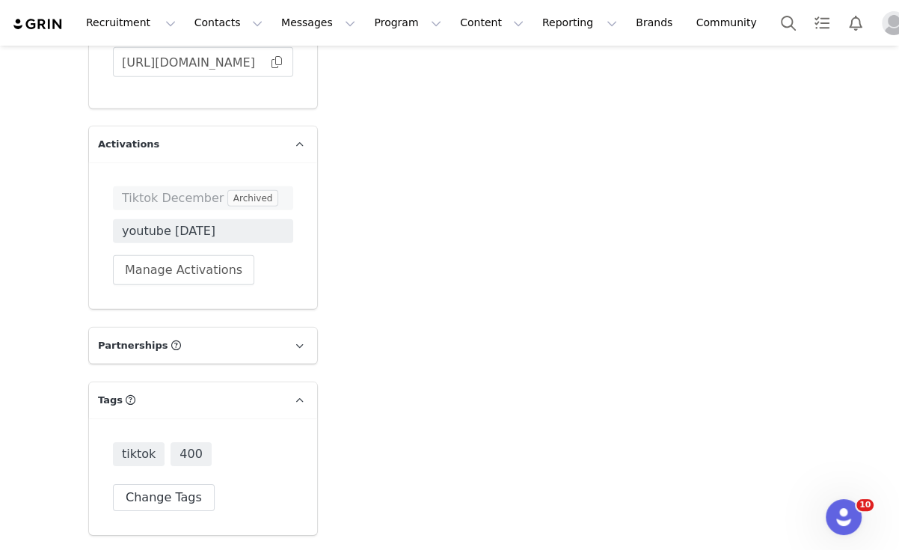
scroll to position [3190, 0]
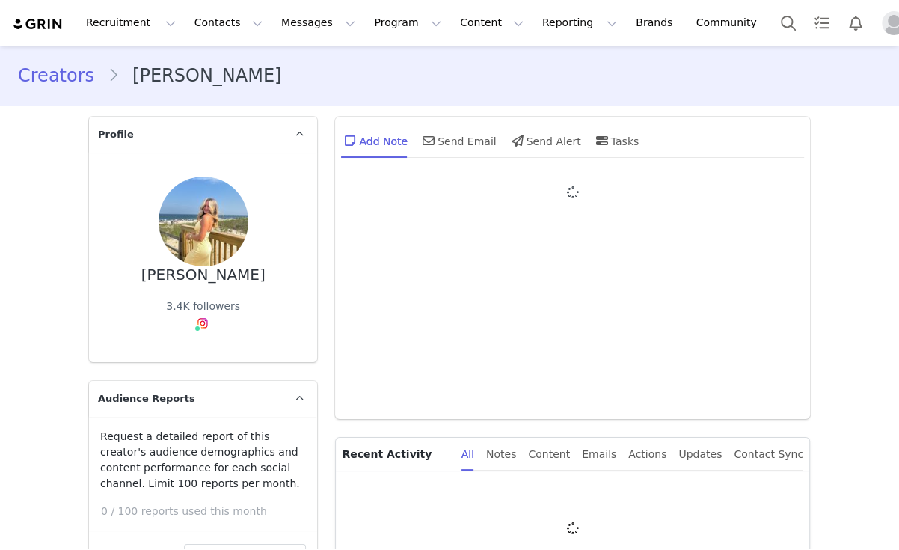
type input "+1 ([GEOGRAPHIC_DATA])"
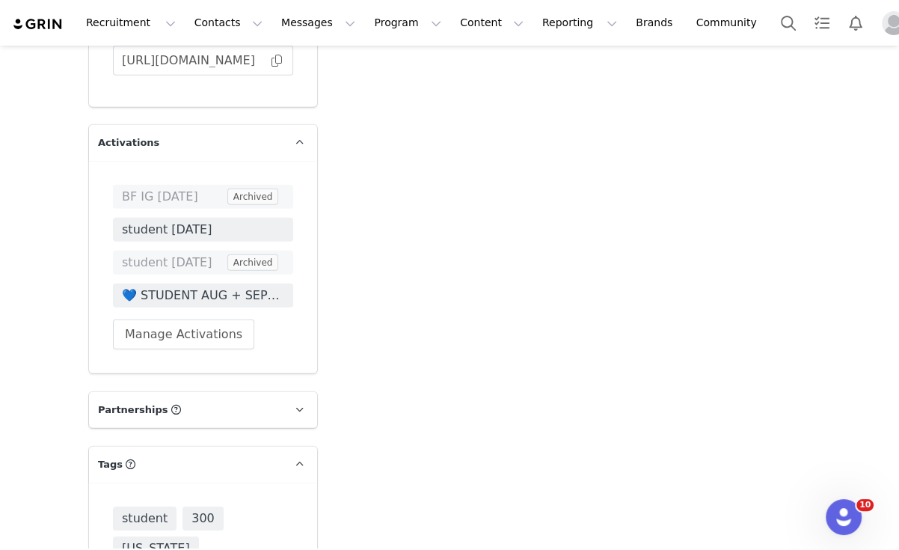
scroll to position [3489, 0]
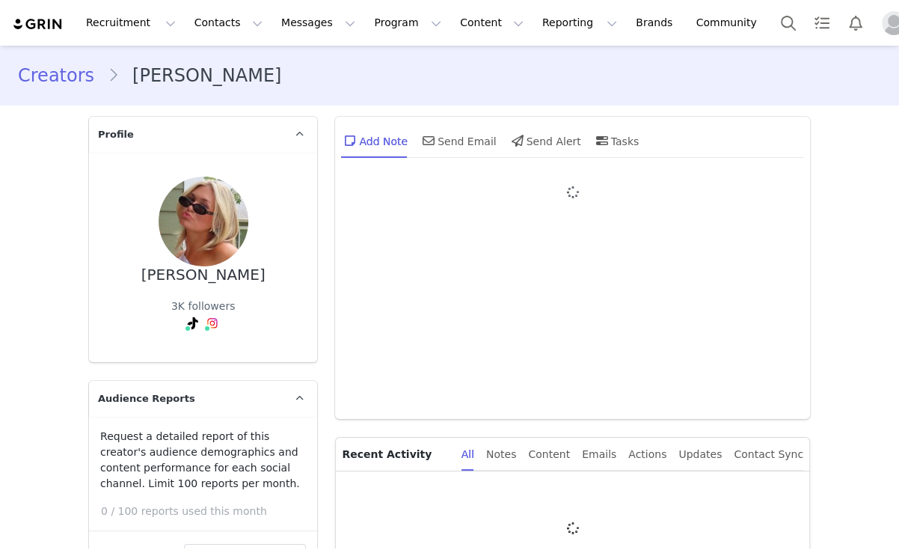
type input "+1 ([GEOGRAPHIC_DATA])"
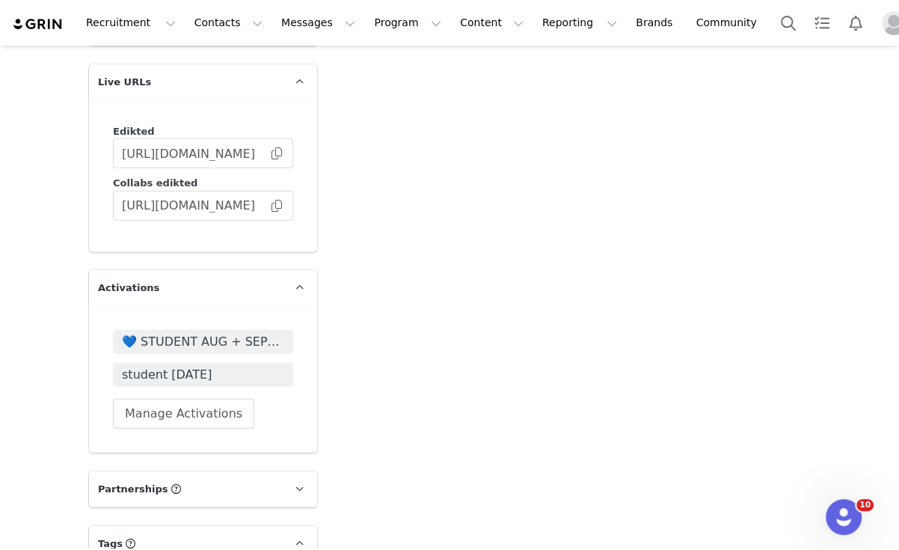
scroll to position [2592, 0]
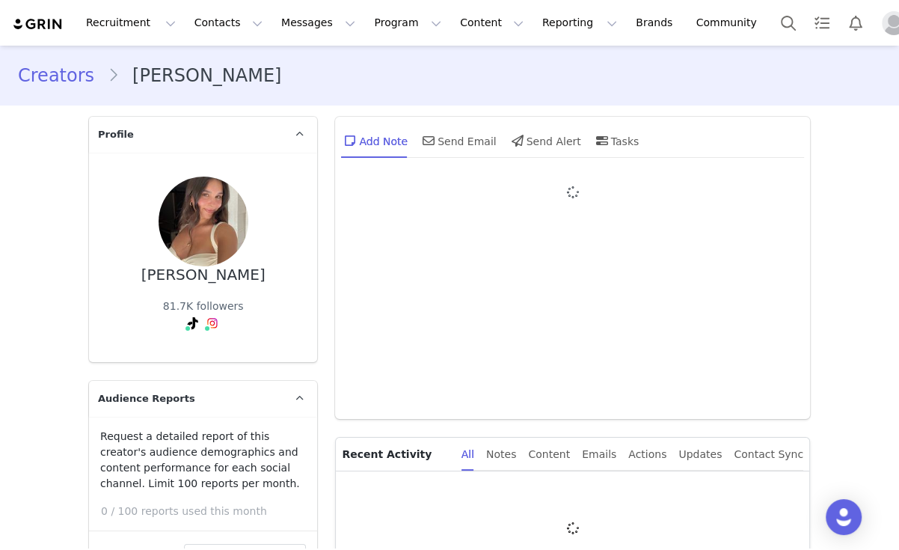
type input "+1 ([GEOGRAPHIC_DATA])"
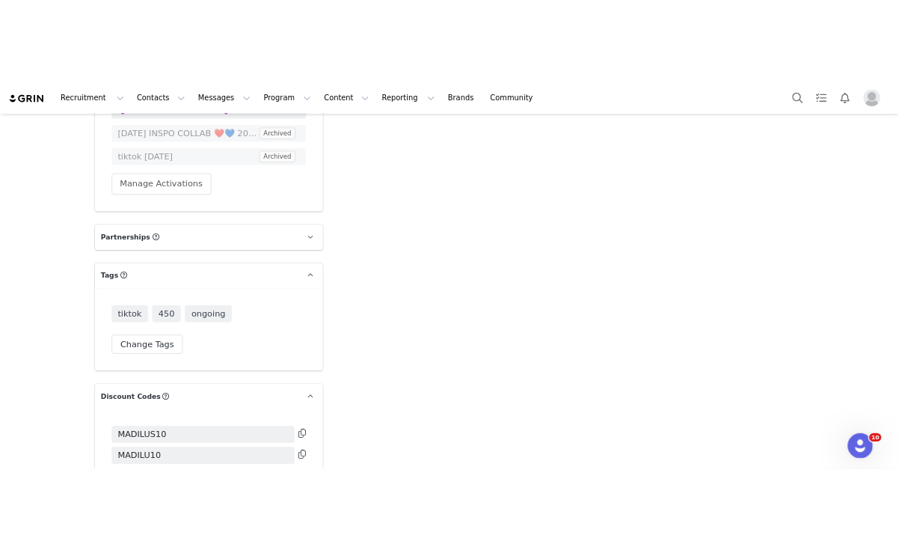
scroll to position [3380, 0]
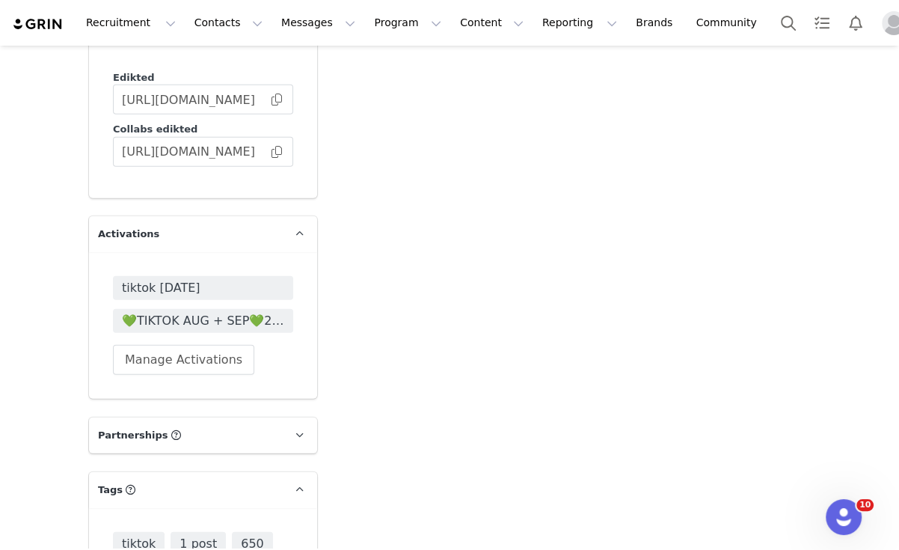
scroll to position [3094, 0]
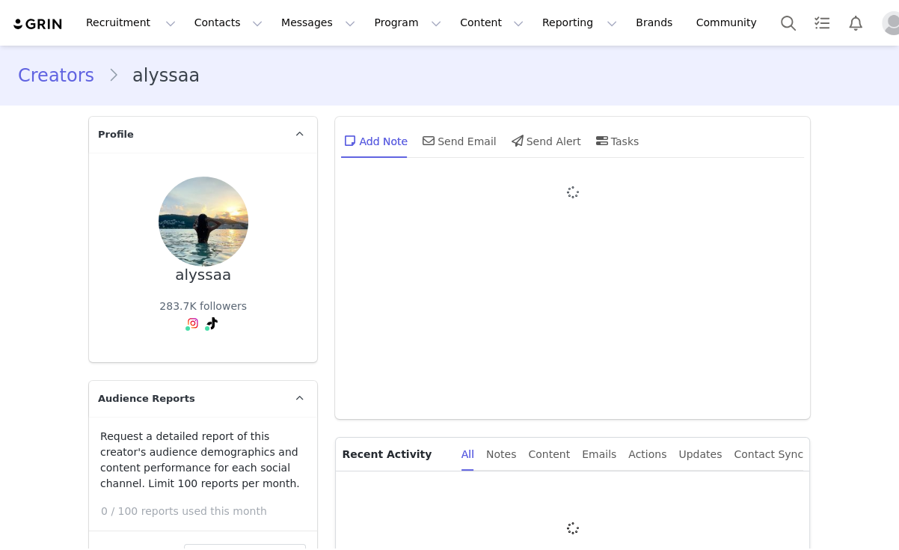
type input "+1 ([GEOGRAPHIC_DATA])"
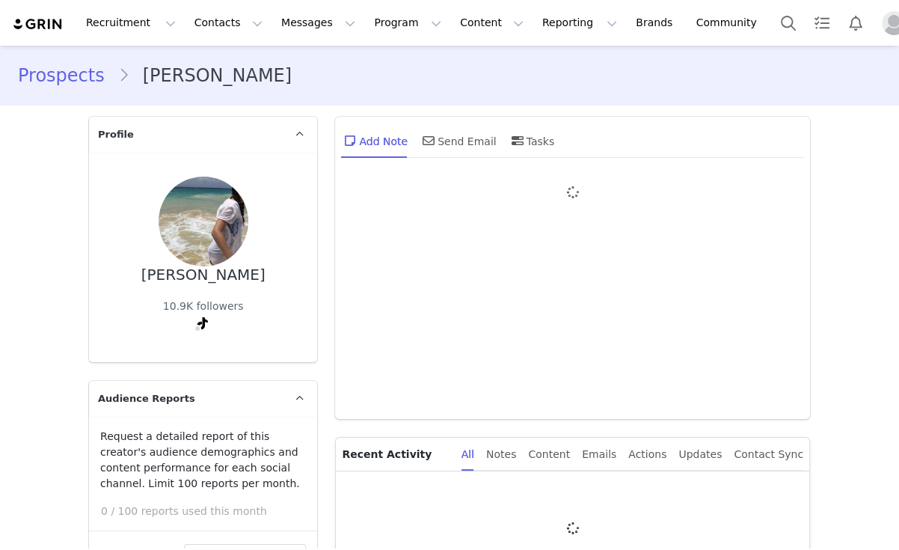
type input "+1 ([GEOGRAPHIC_DATA])"
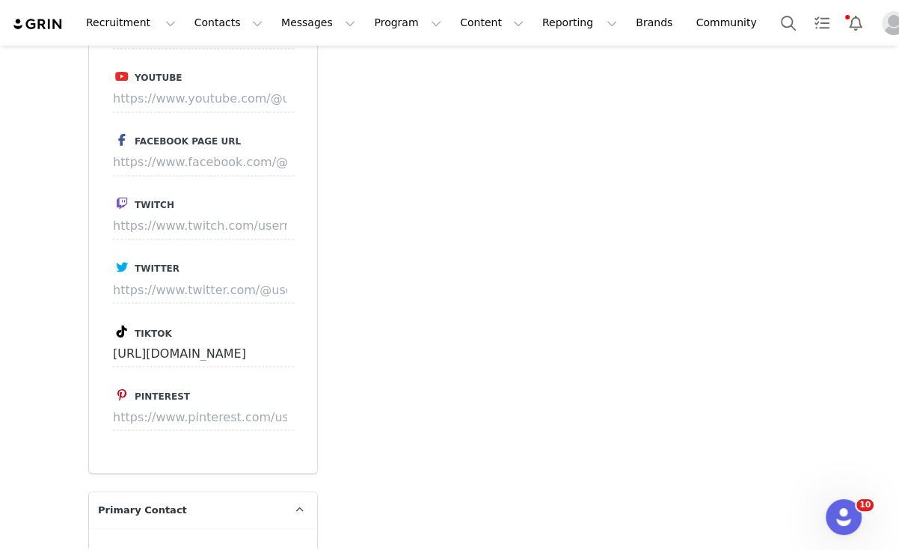
scroll to position [1395, 0]
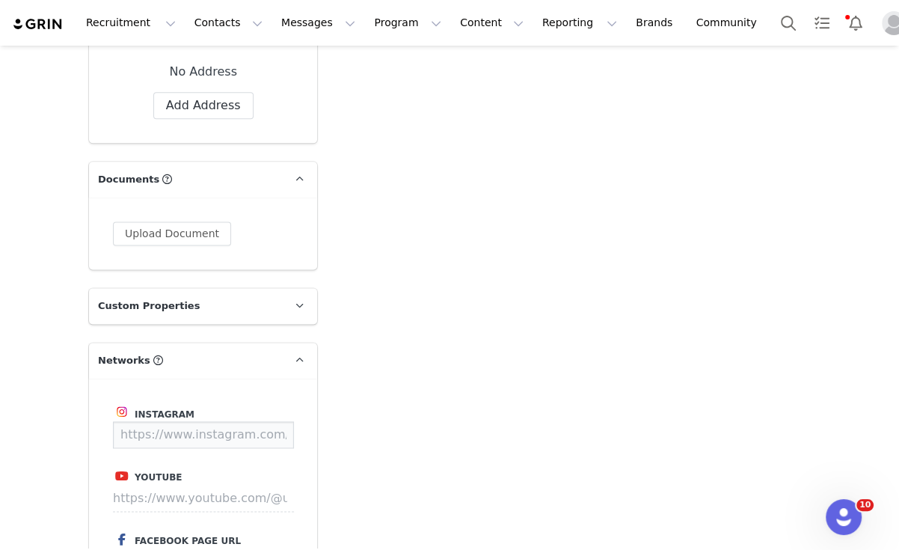
click at [221, 428] on input at bounding box center [203, 434] width 181 height 27
paste input "[URL][DOMAIN_NAME]"
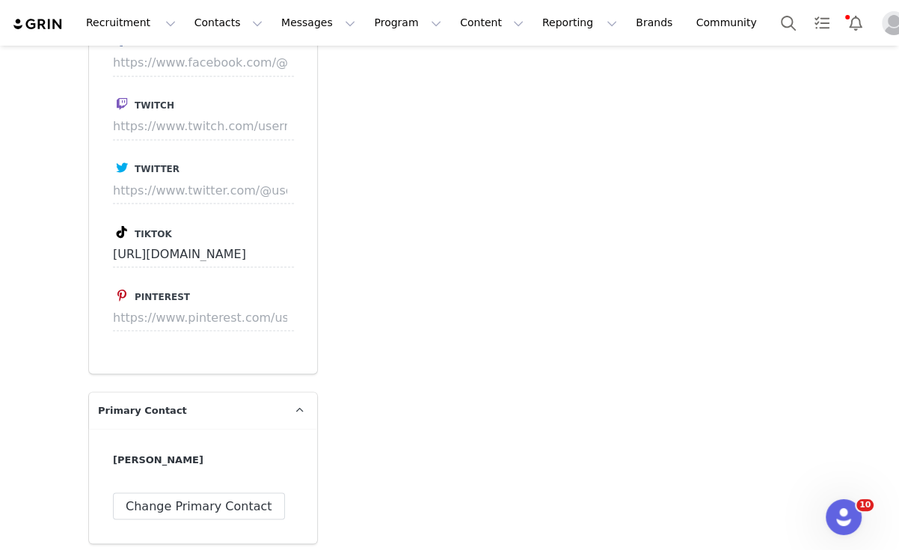
scroll to position [1495, 0]
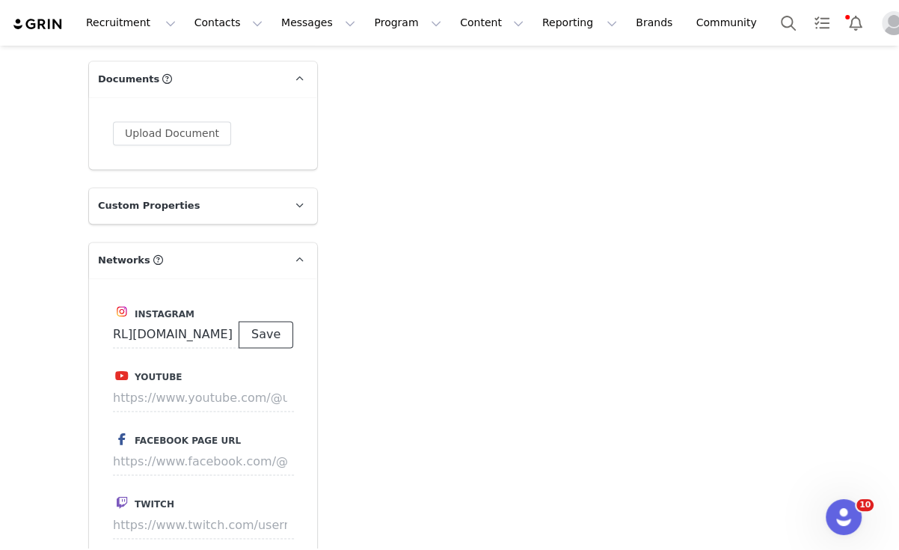
click at [265, 333] on button "Save" at bounding box center [266, 334] width 55 height 27
type input "[URL][DOMAIN_NAME]"
